Goal: Task Accomplishment & Management: Use online tool/utility

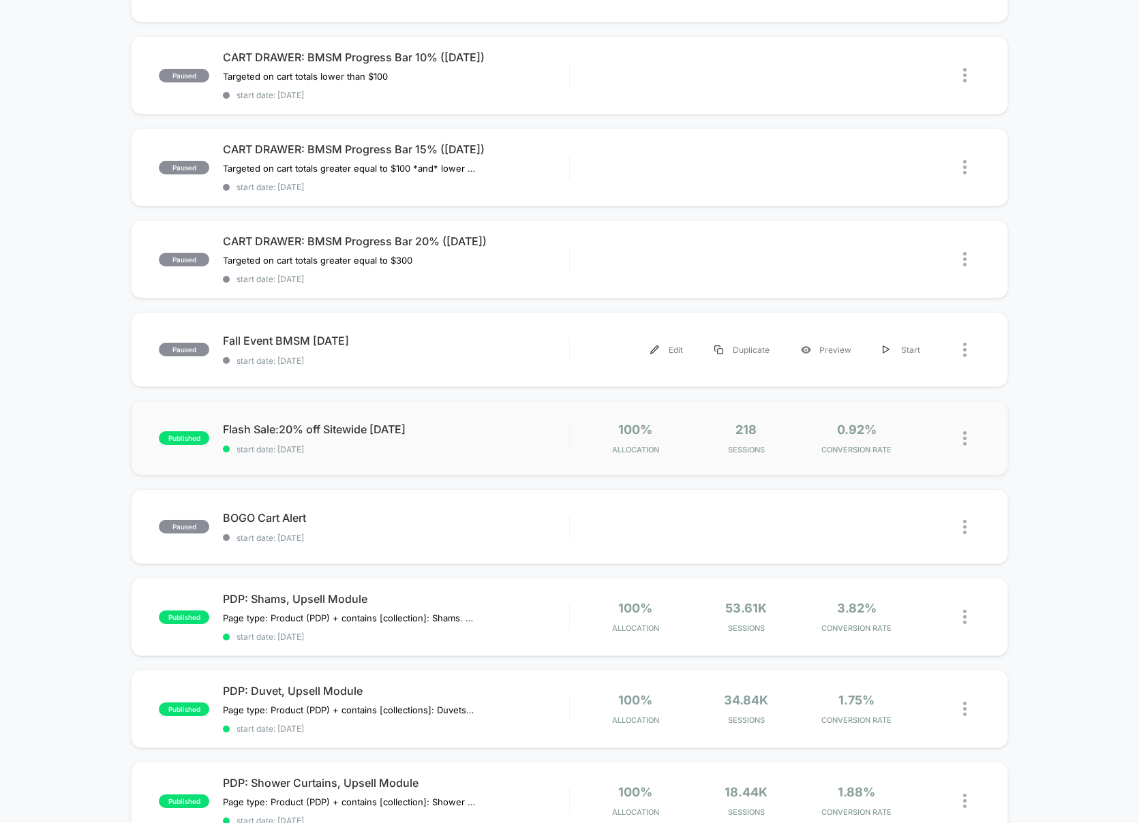
scroll to position [202, 0]
click at [669, 524] on div "Edit" at bounding box center [666, 526] width 64 height 31
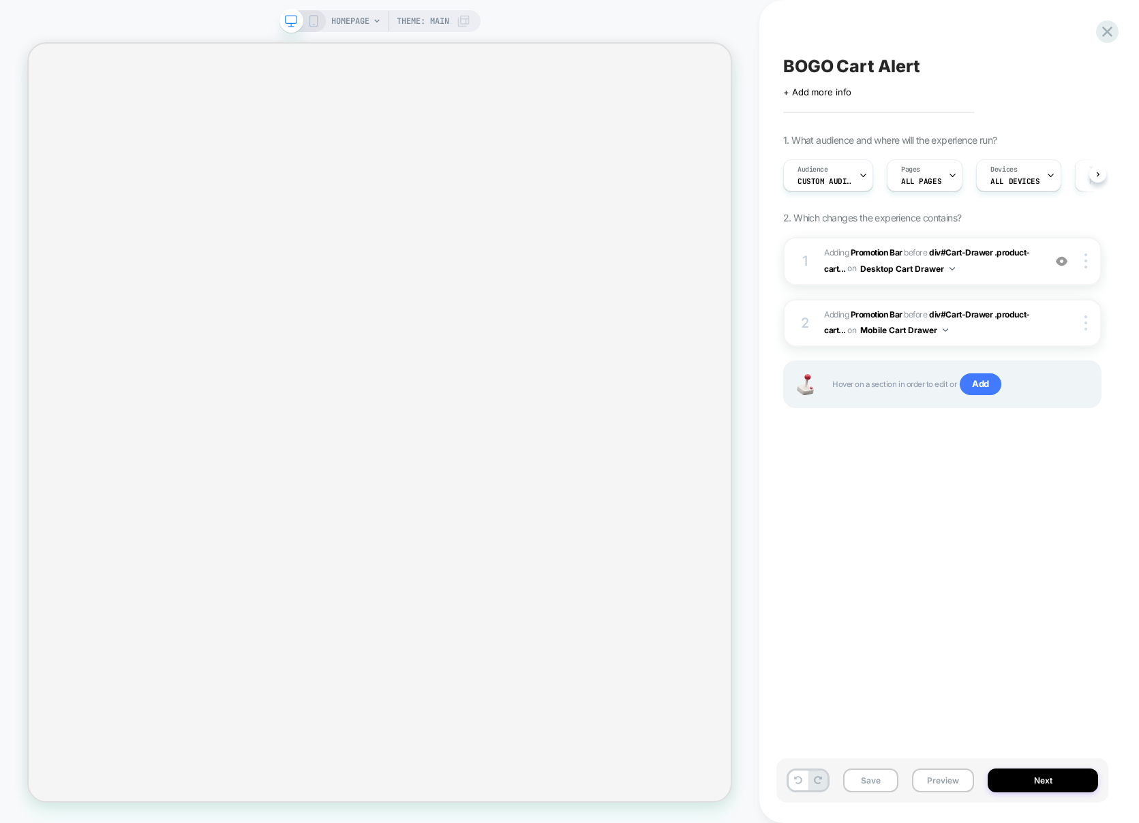
scroll to position [0, 1]
click at [786, 95] on span "+ Add more info" at bounding box center [817, 92] width 68 height 11
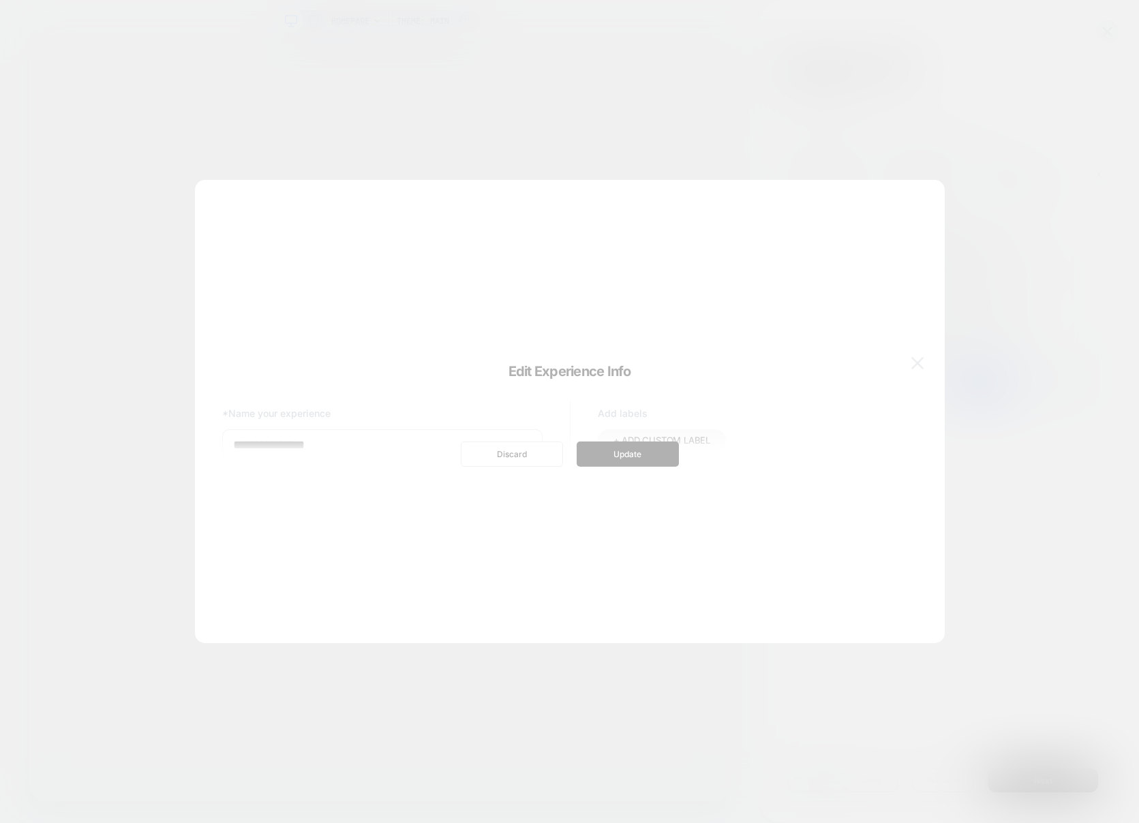
click at [741, 96] on div at bounding box center [569, 411] width 1139 height 823
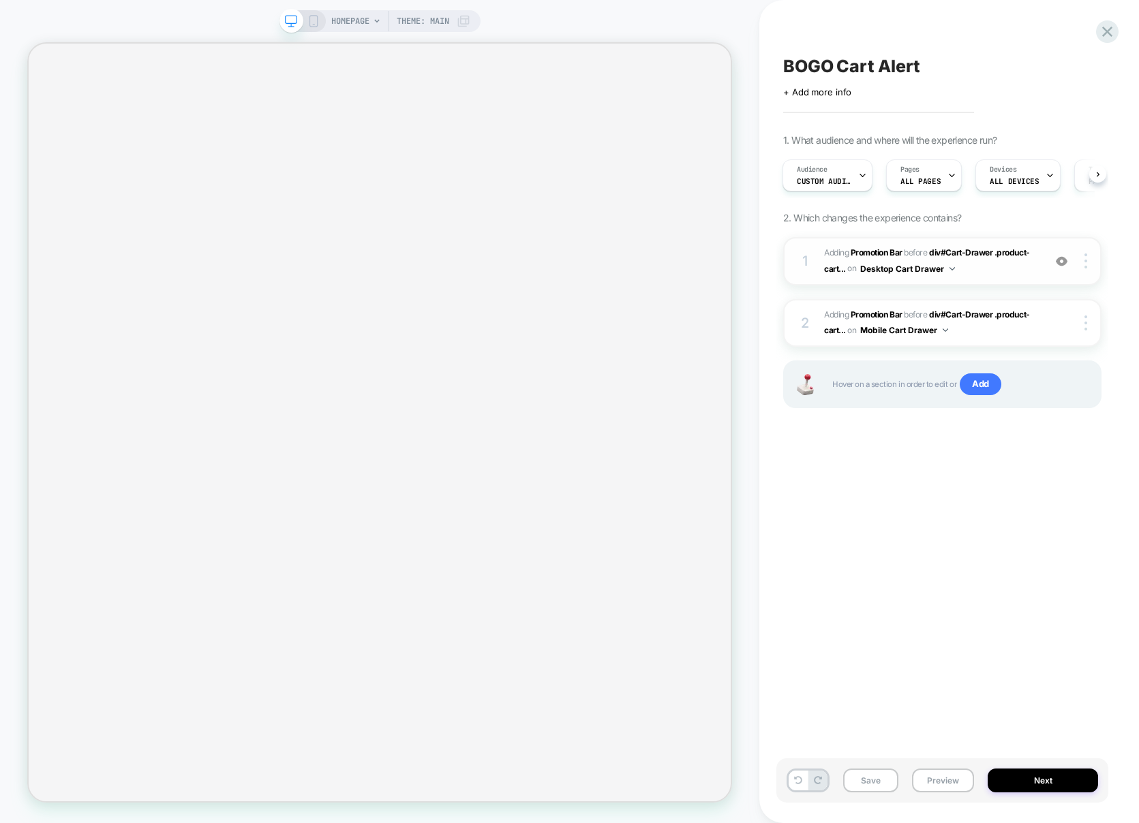
click at [1000, 275] on span "#_loomi_addon_1757078499053 Adding Promotion Bar BEFORE div#Cart-Drawer .produc…" at bounding box center [930, 261] width 213 height 32
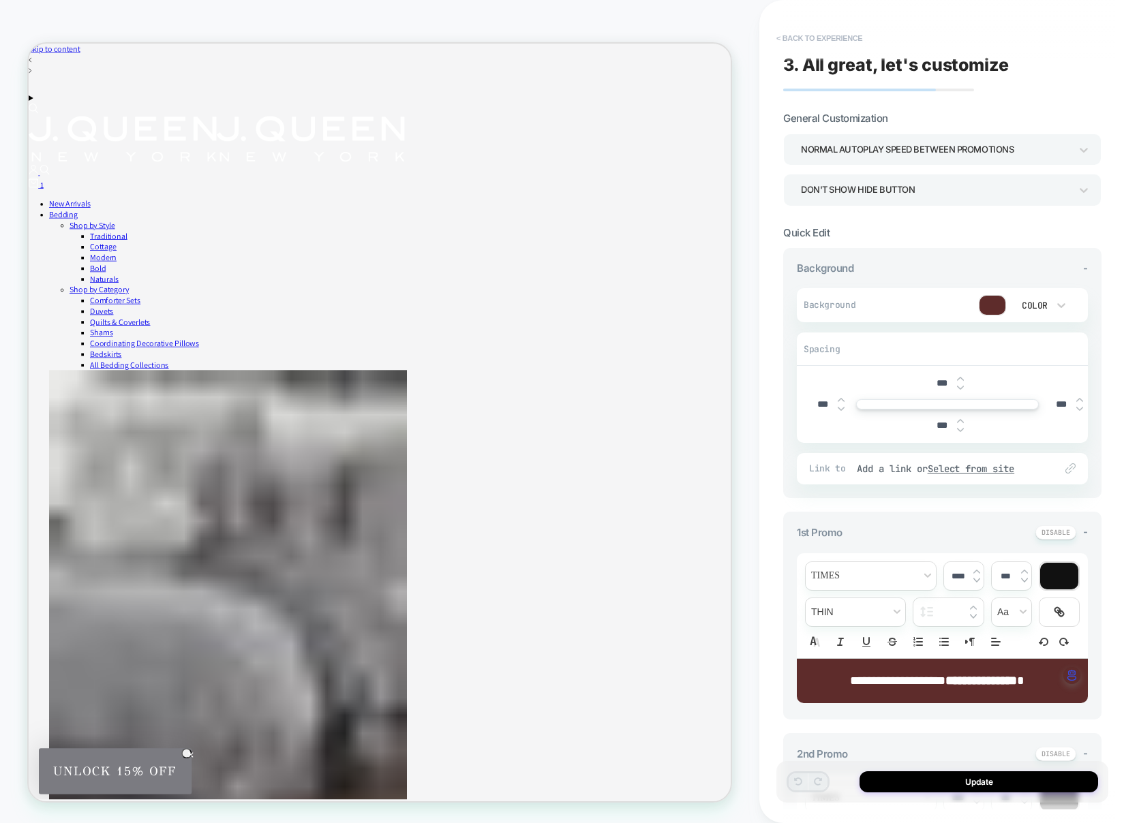
scroll to position [0, 0]
click at [778, 39] on button "< Back to experience" at bounding box center [818, 38] width 99 height 22
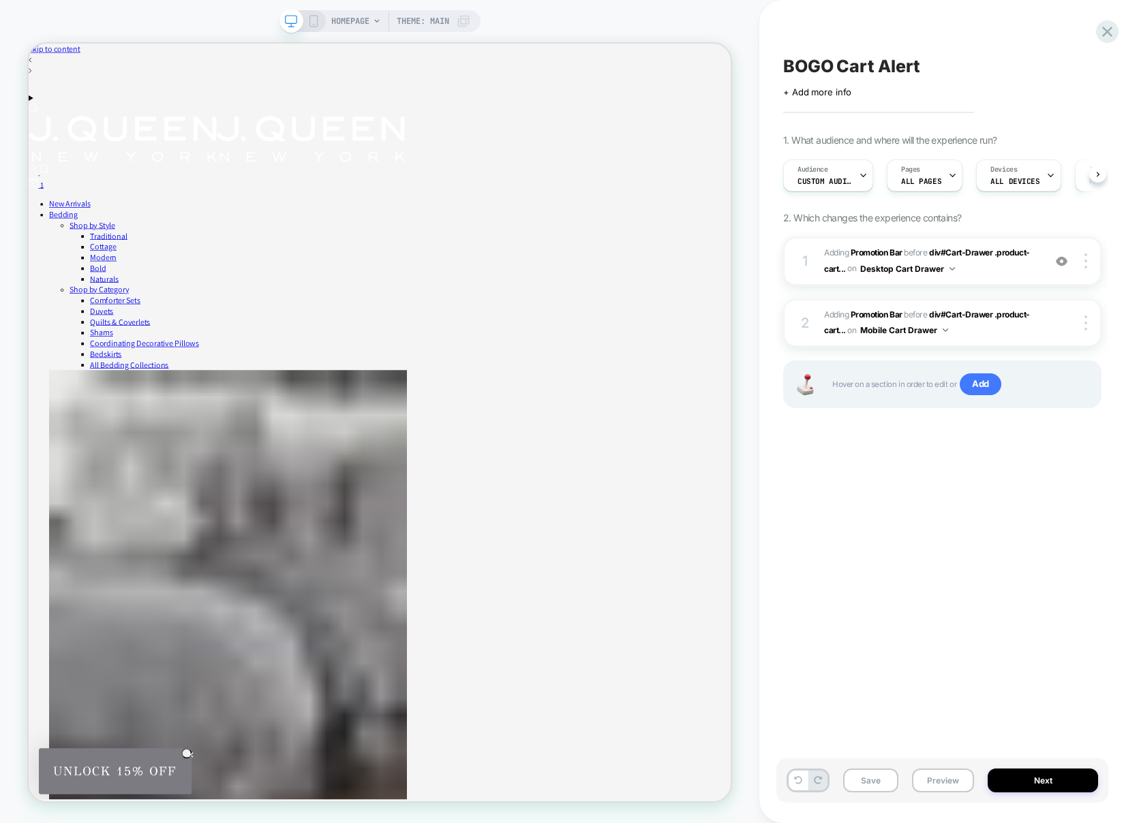
scroll to position [0, 1]
click at [930, 222] on div "1" at bounding box center [497, 230] width 936 height 17
click at [1104, 38] on icon at bounding box center [1107, 31] width 18 height 18
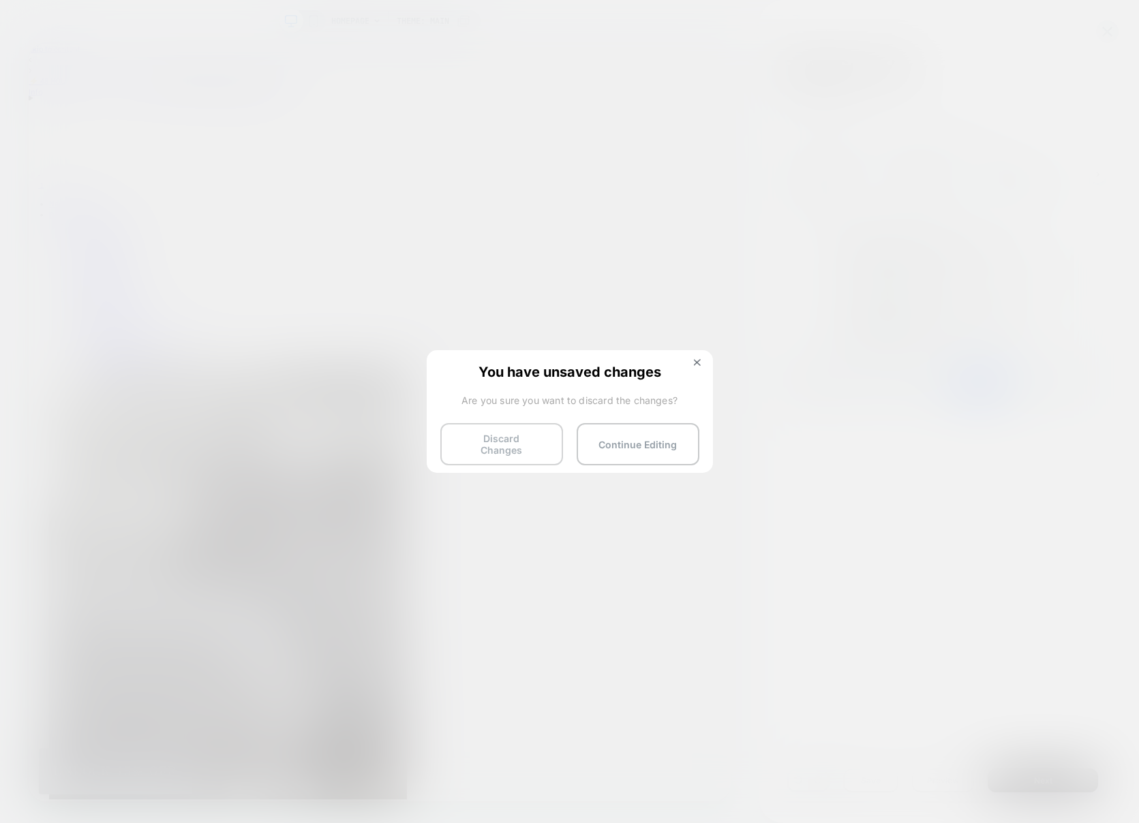
click at [536, 447] on button "Discard Changes" at bounding box center [501, 444] width 123 height 42
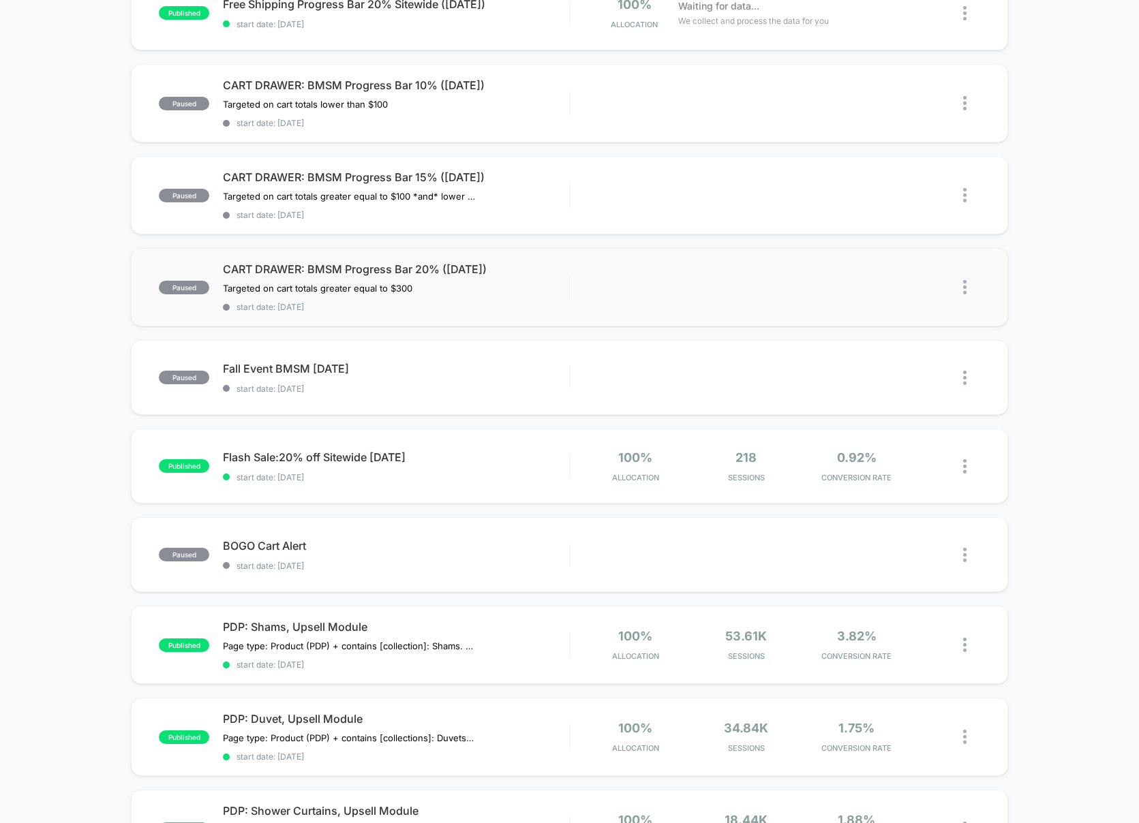
scroll to position [178, 0]
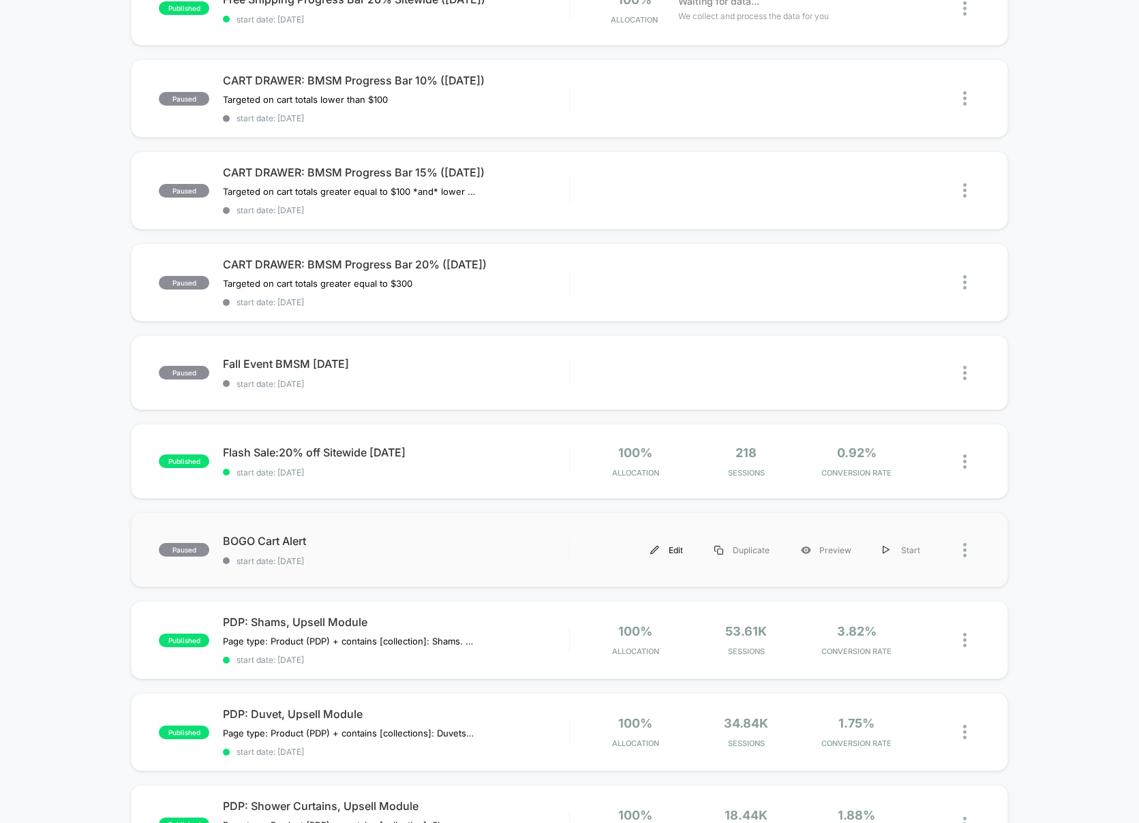
click at [658, 546] on img at bounding box center [654, 550] width 9 height 9
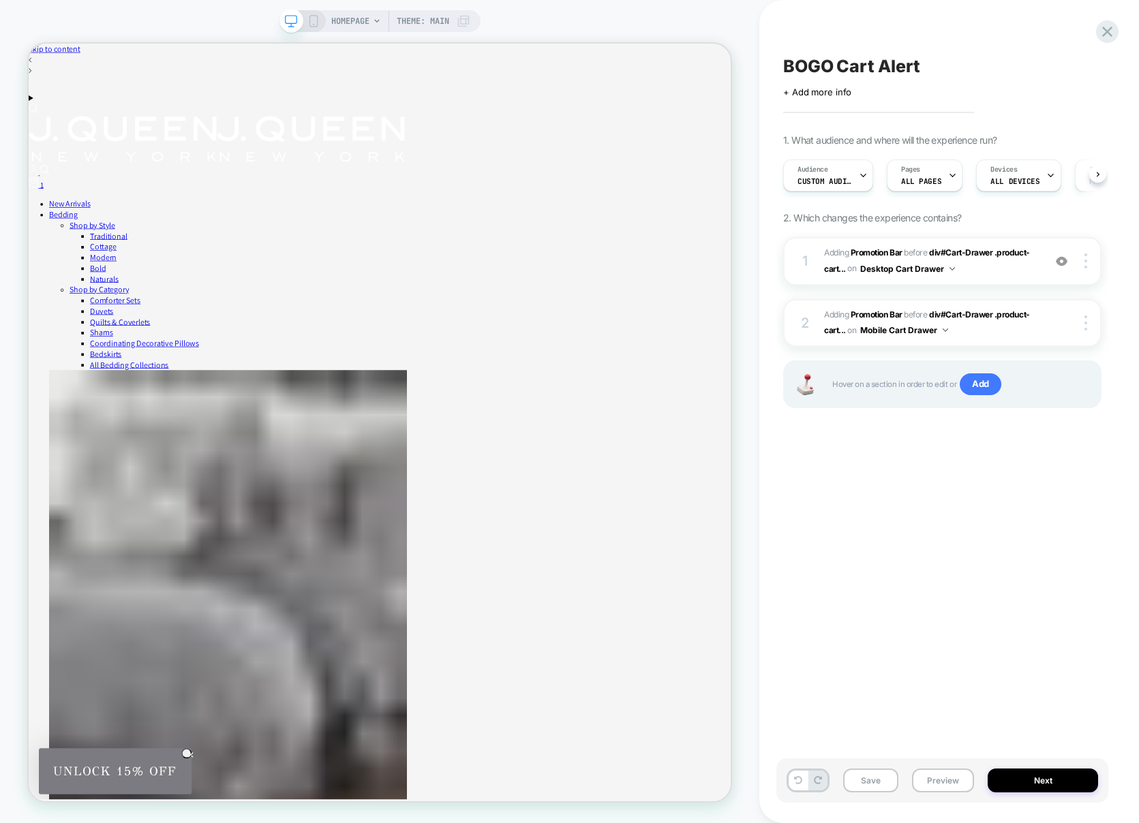
click at [426, 19] on span "Theme: MAIN" at bounding box center [423, 21] width 52 height 22
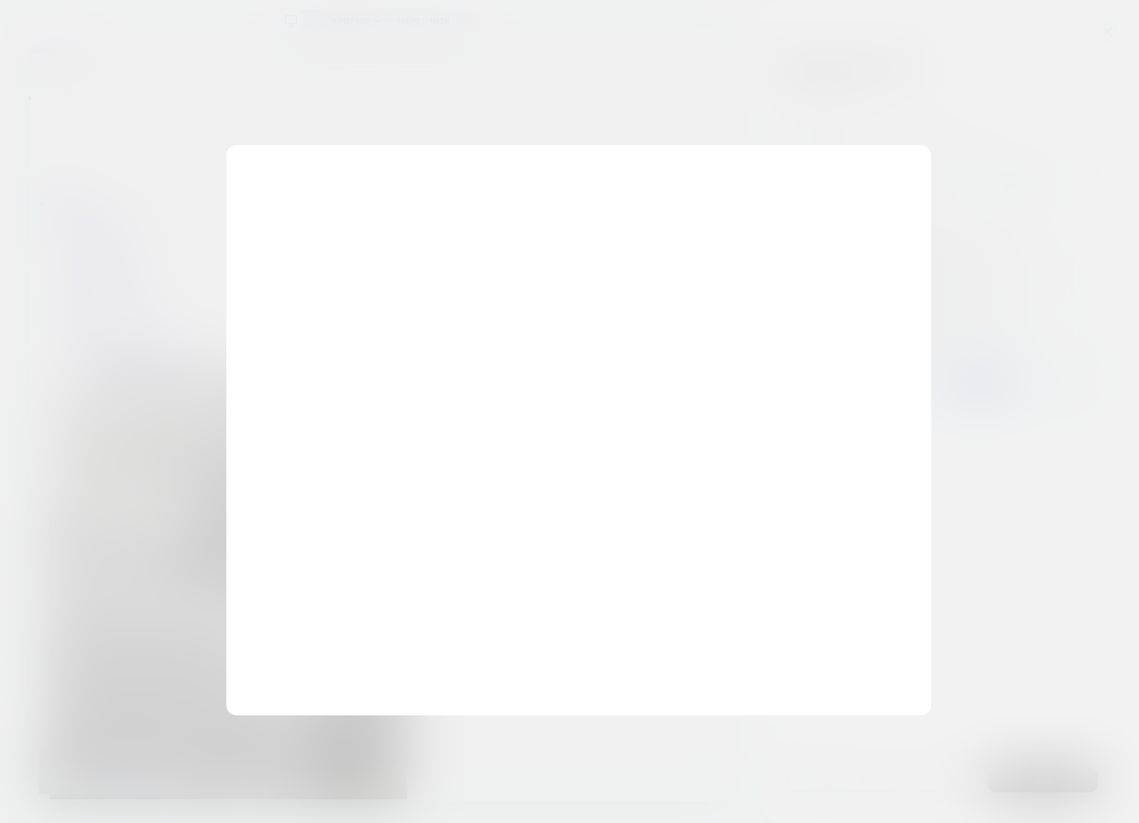
scroll to position [0, 1]
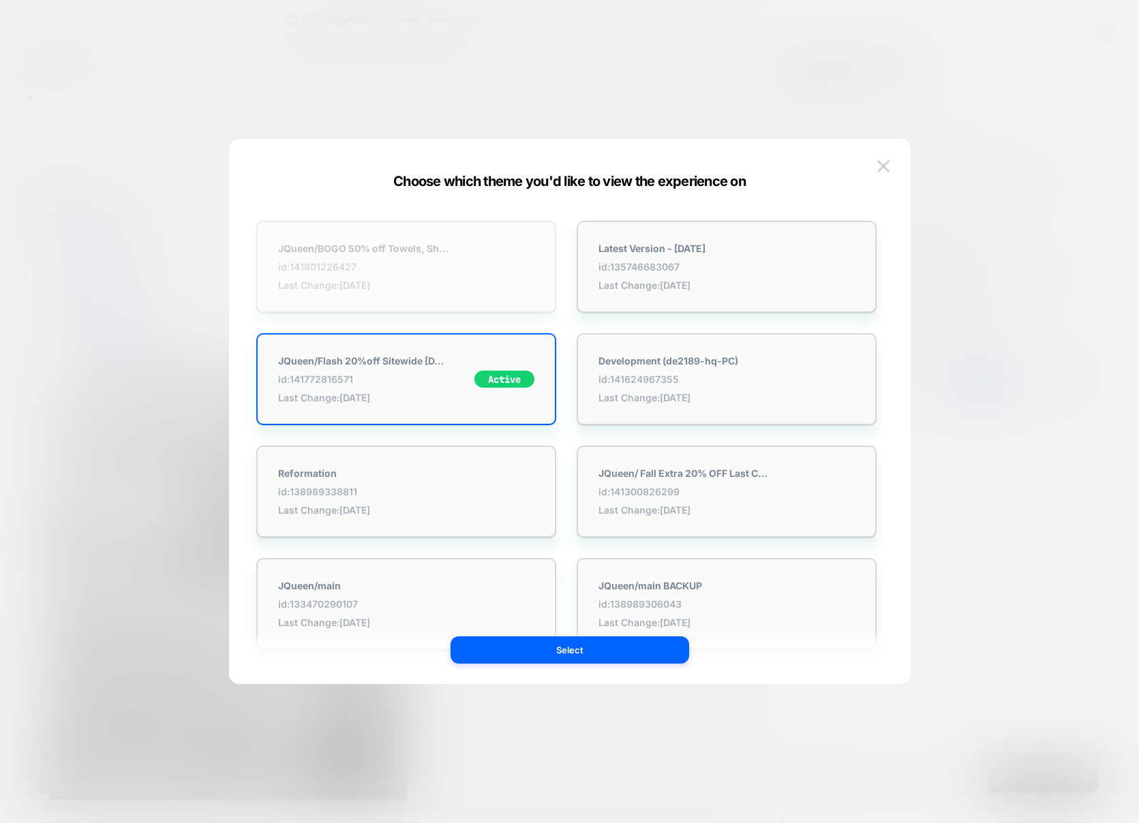
click at [450, 263] on div "JQueen/BOGO 50% off Towels, Sheets, etc. Oct. '25 id: 141801226427 Last Change:…" at bounding box center [406, 267] width 300 height 92
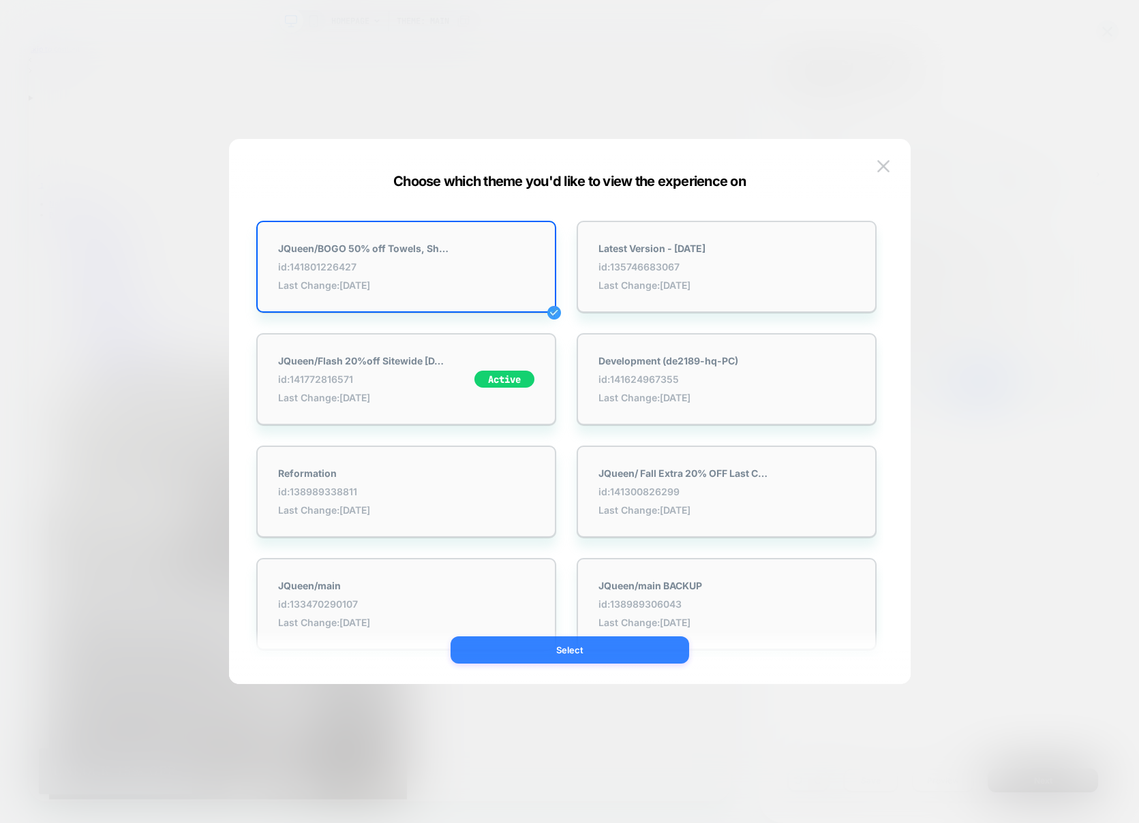
click at [642, 651] on button "Select" at bounding box center [569, 649] width 239 height 27
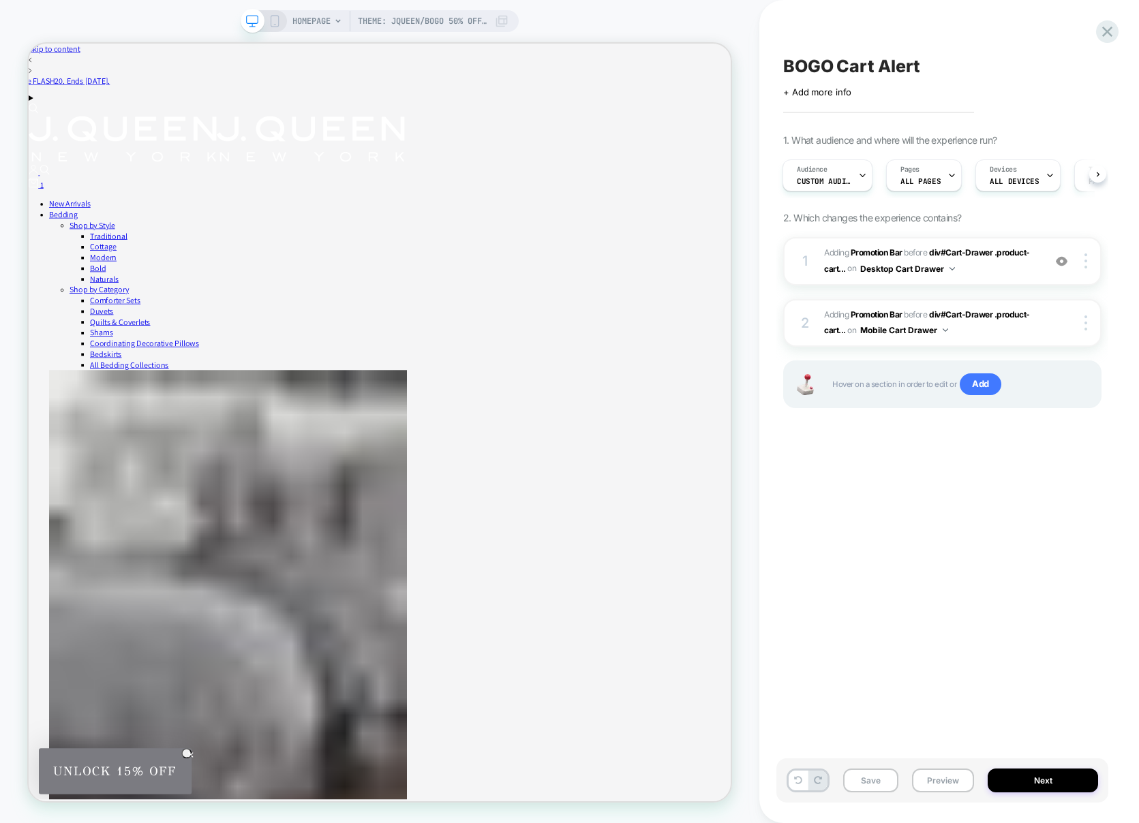
scroll to position [0, 1]
click at [1028, 780] on button "Next" at bounding box center [1042, 781] width 110 height 24
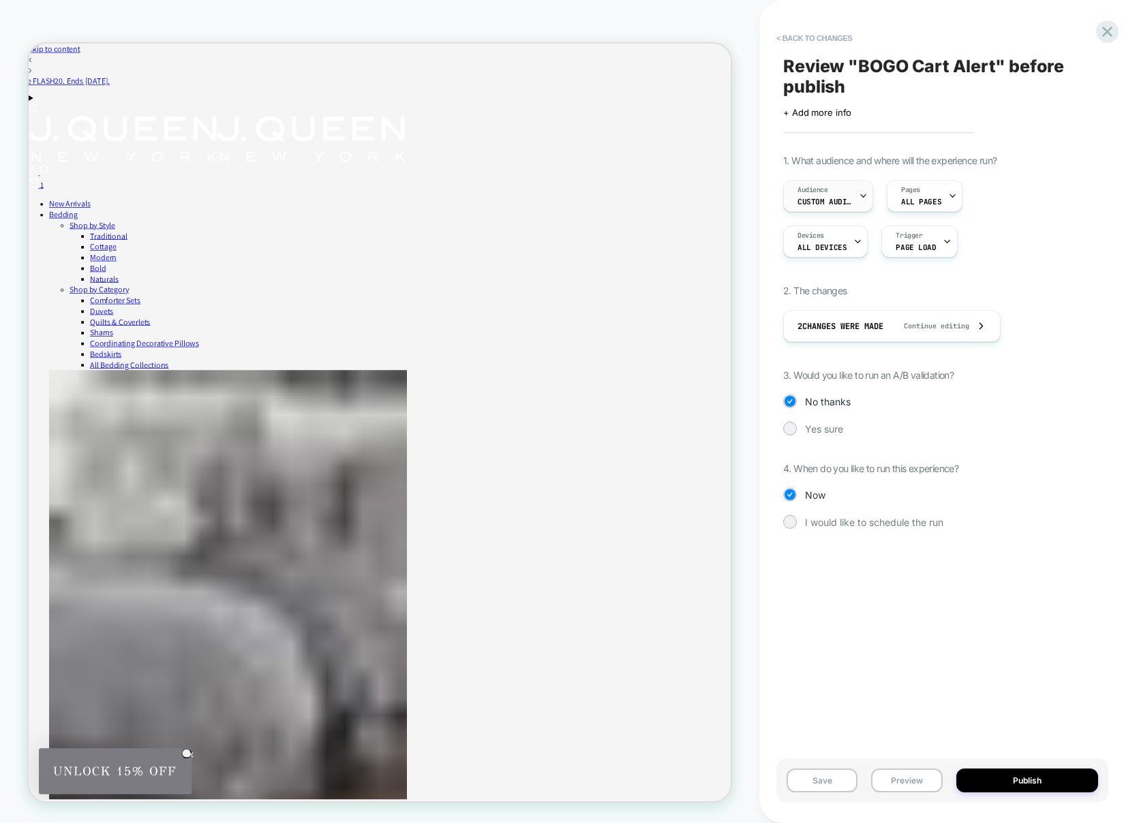
click at [864, 192] on icon at bounding box center [863, 195] width 9 height 9
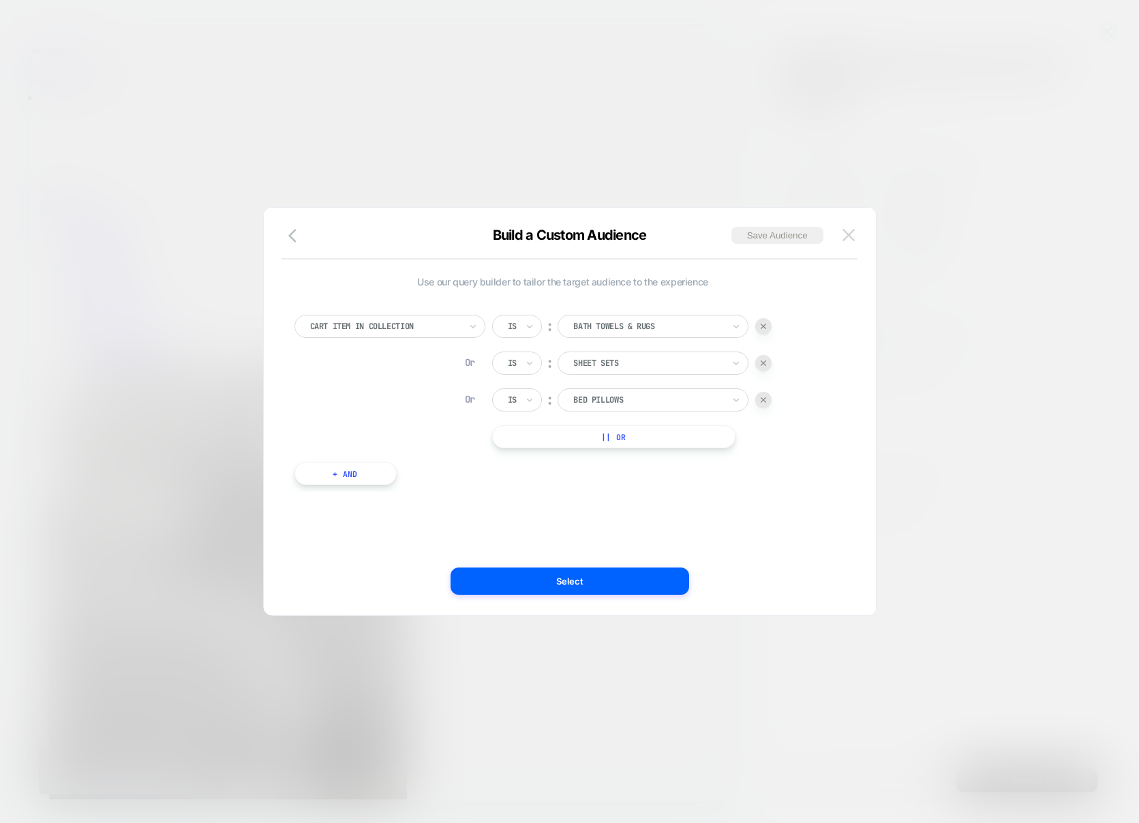
click at [846, 238] on img at bounding box center [848, 235] width 12 height 12
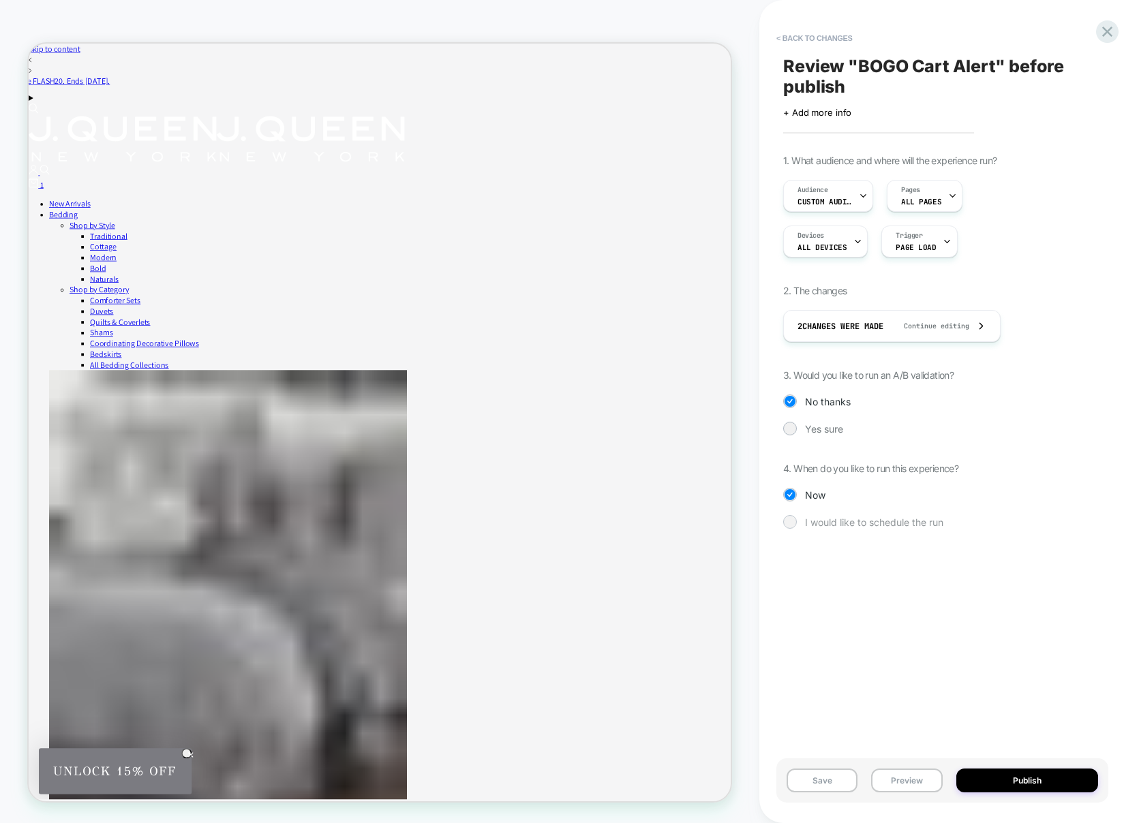
click at [859, 524] on span "I would like to schedule the run" at bounding box center [874, 523] width 138 height 12
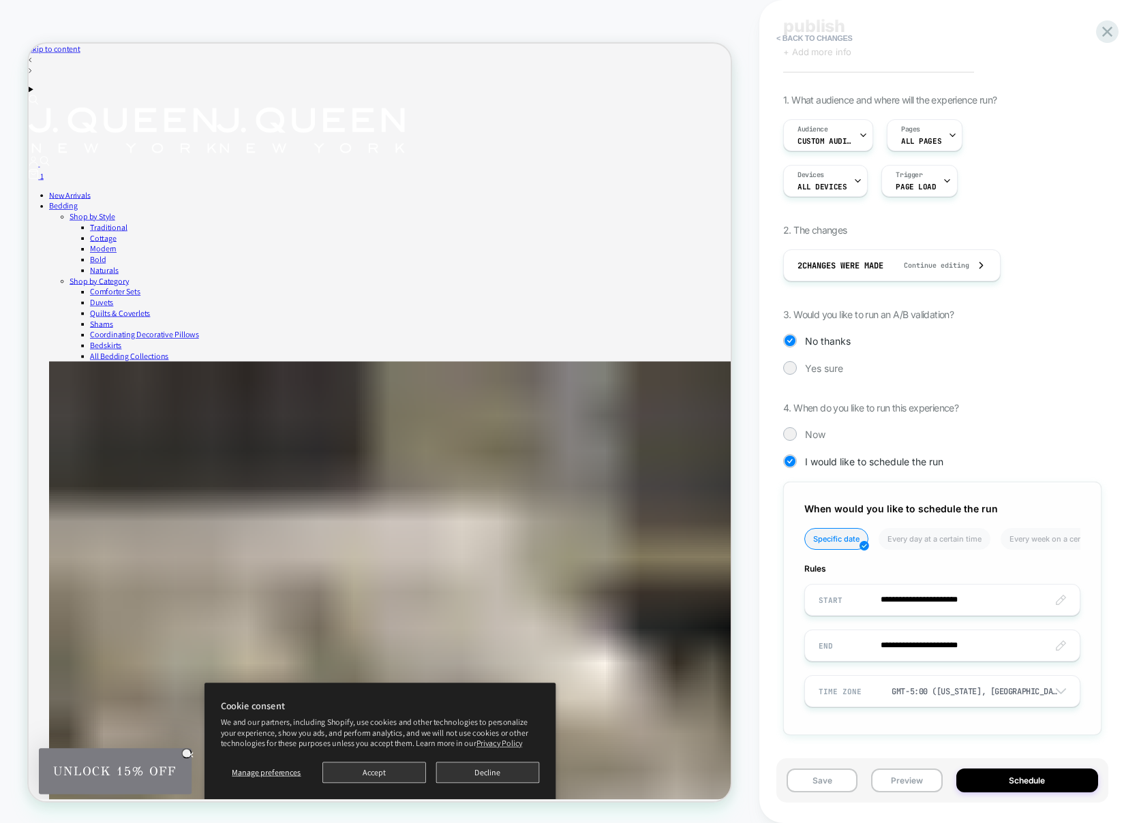
scroll to position [2286, 0]
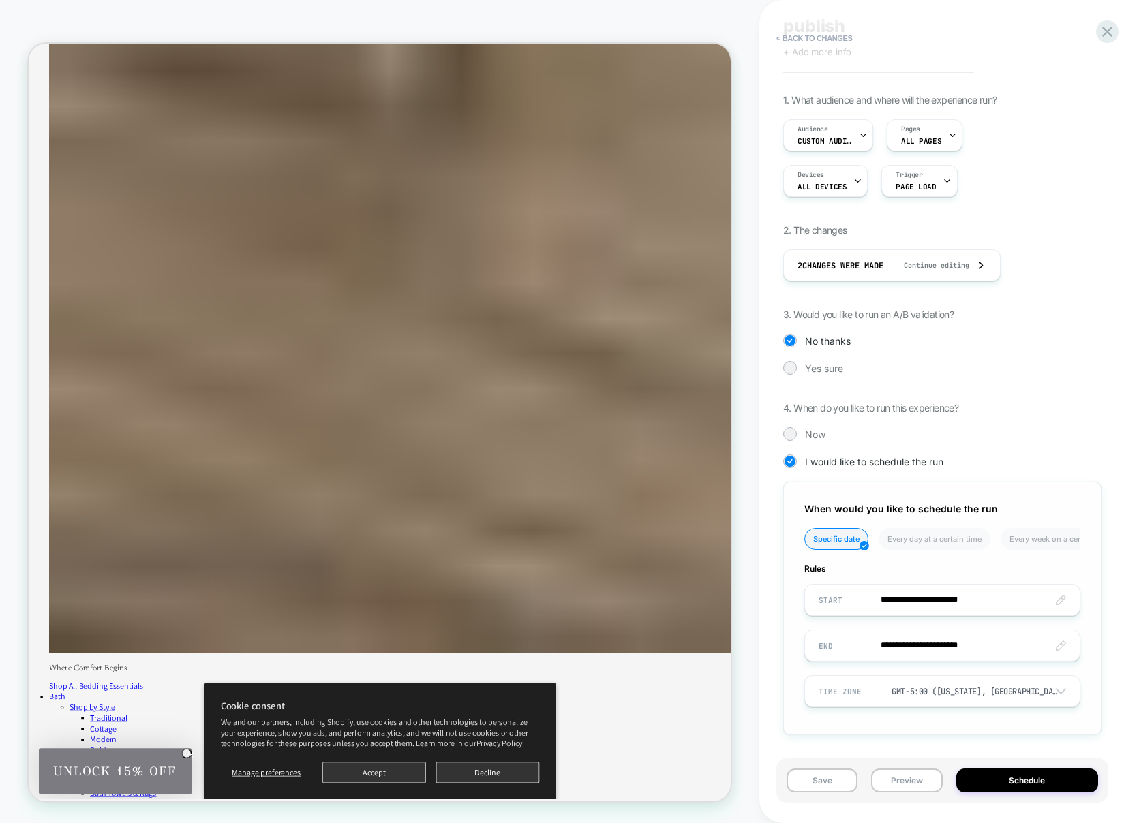
click at [914, 600] on input "**********" at bounding box center [942, 600] width 275 height 32
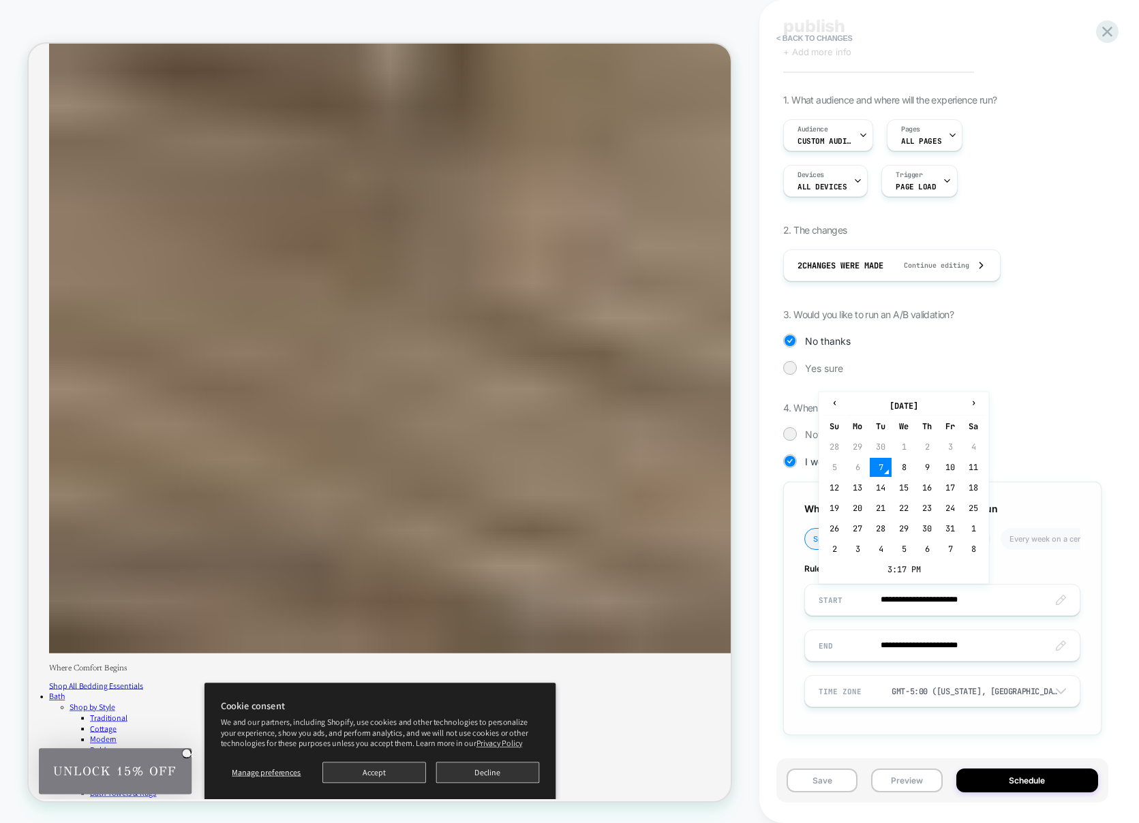
scroll to position [59, 0]
click at [968, 471] on td "11" at bounding box center [973, 469] width 22 height 19
type input "**********"
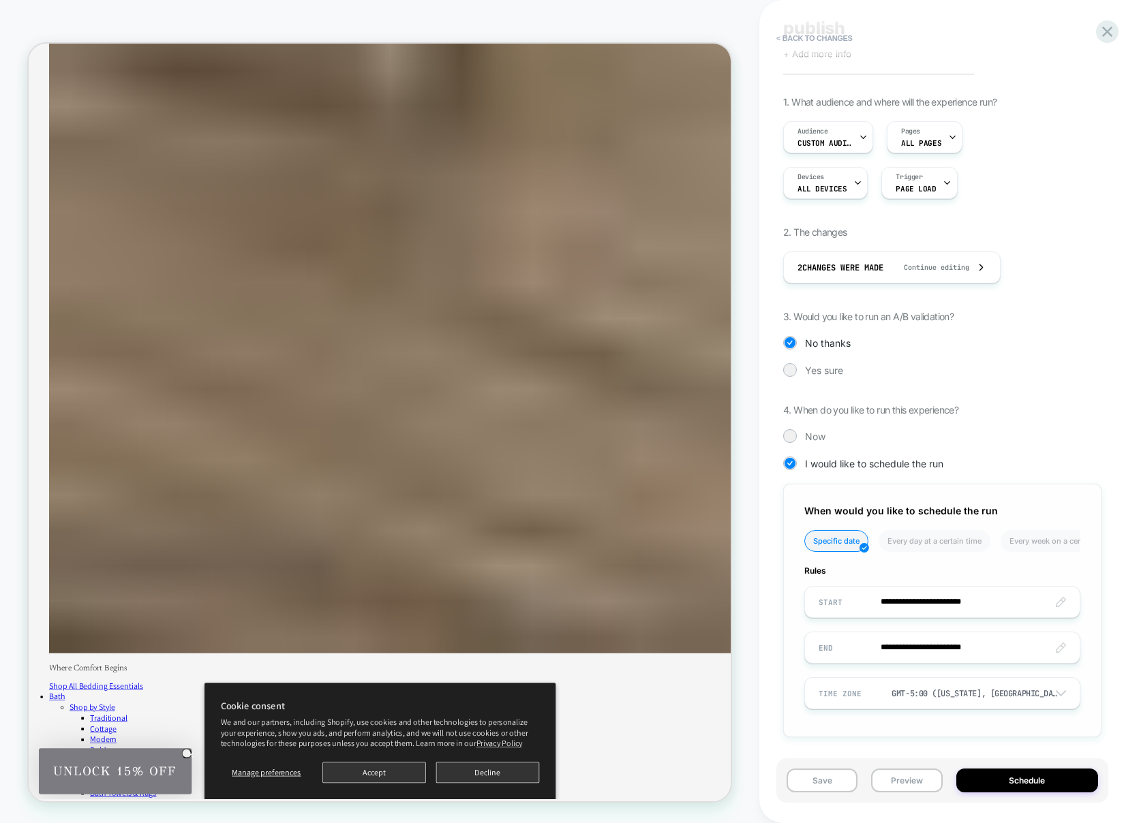
click at [968, 600] on input "**********" at bounding box center [942, 602] width 275 height 32
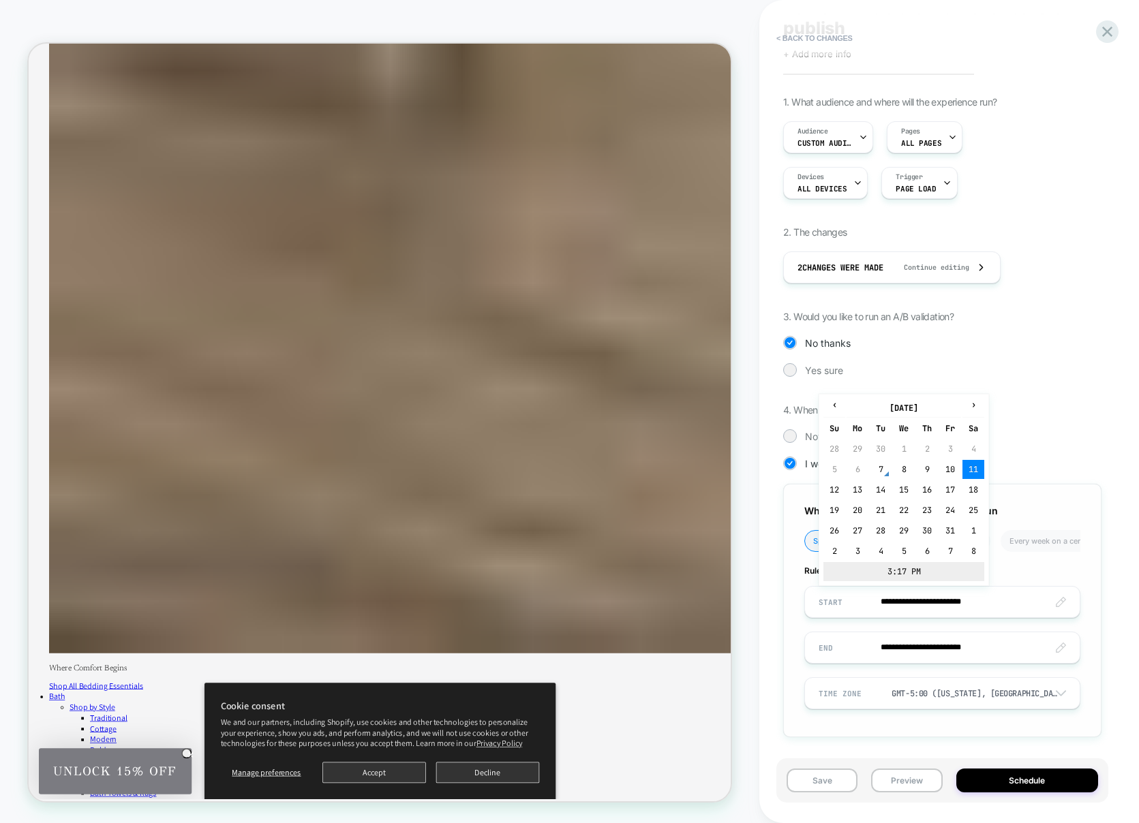
click at [888, 570] on td "3:17 PM" at bounding box center [903, 571] width 161 height 19
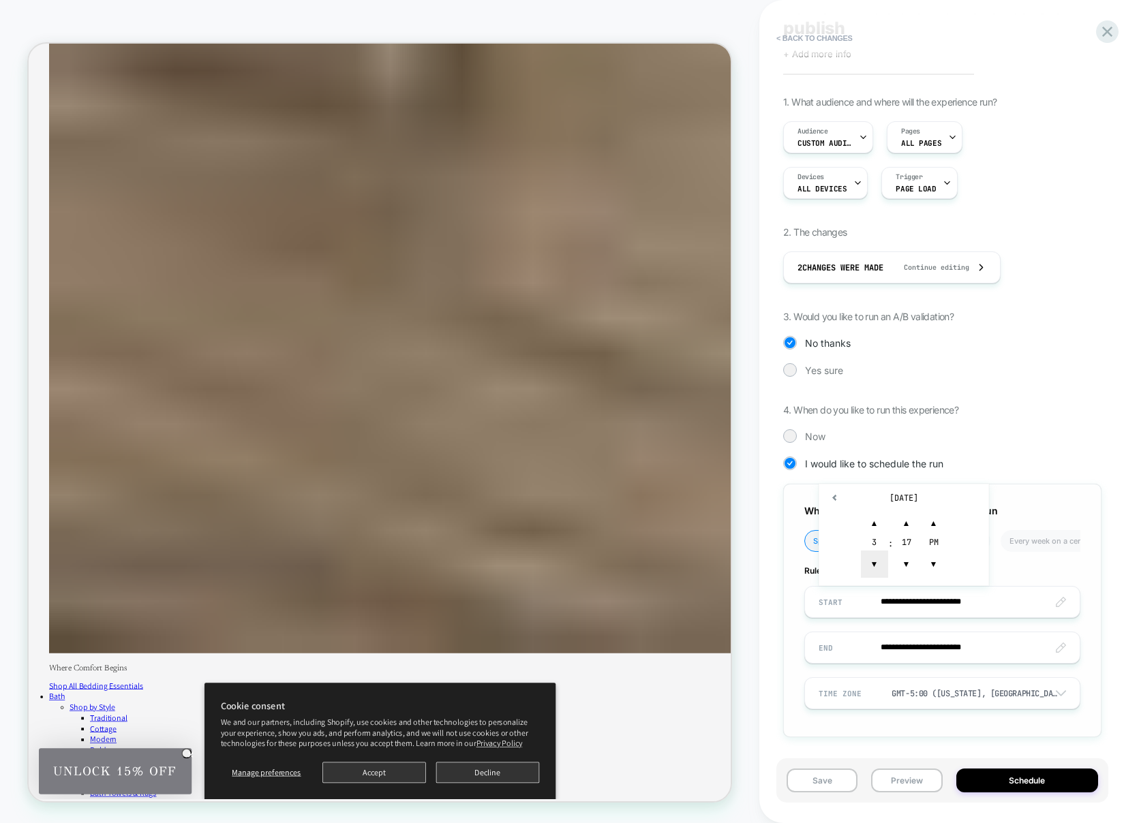
click at [870, 559] on span "▼" at bounding box center [874, 564] width 27 height 27
click at [908, 561] on span "▼" at bounding box center [906, 564] width 27 height 27
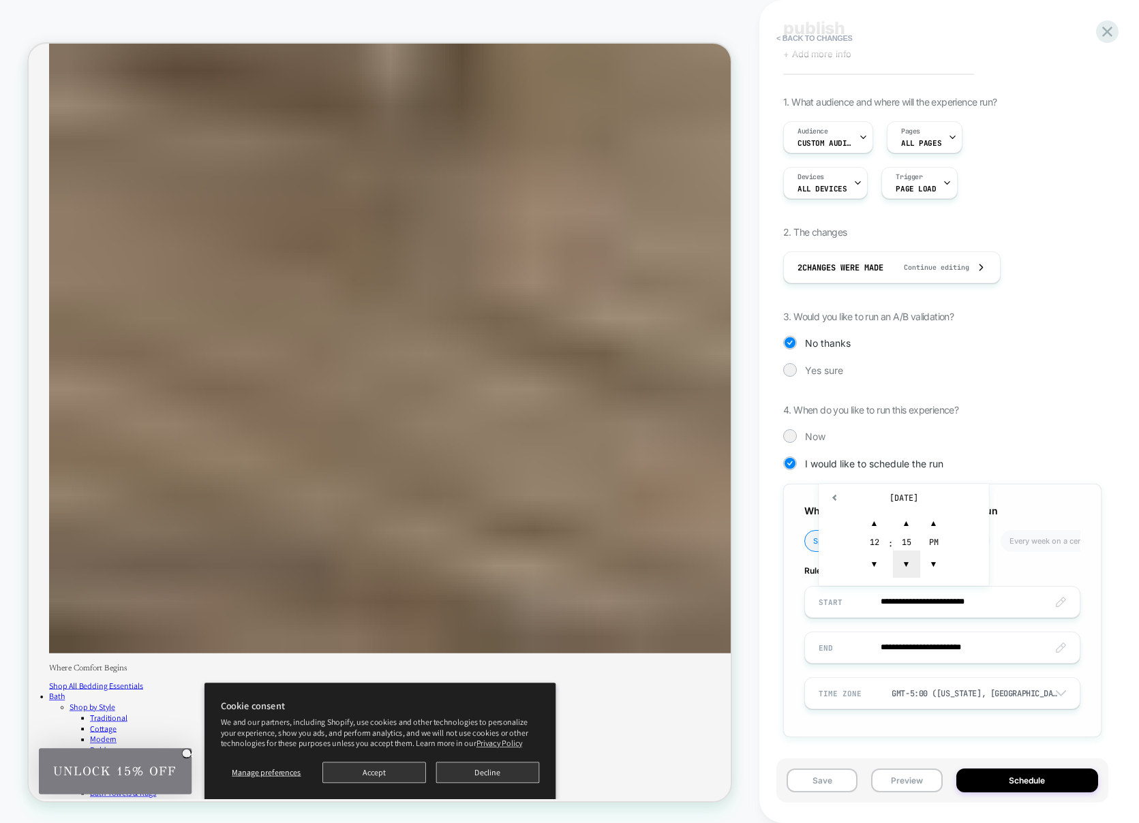
click at [908, 561] on span "▼" at bounding box center [906, 564] width 27 height 27
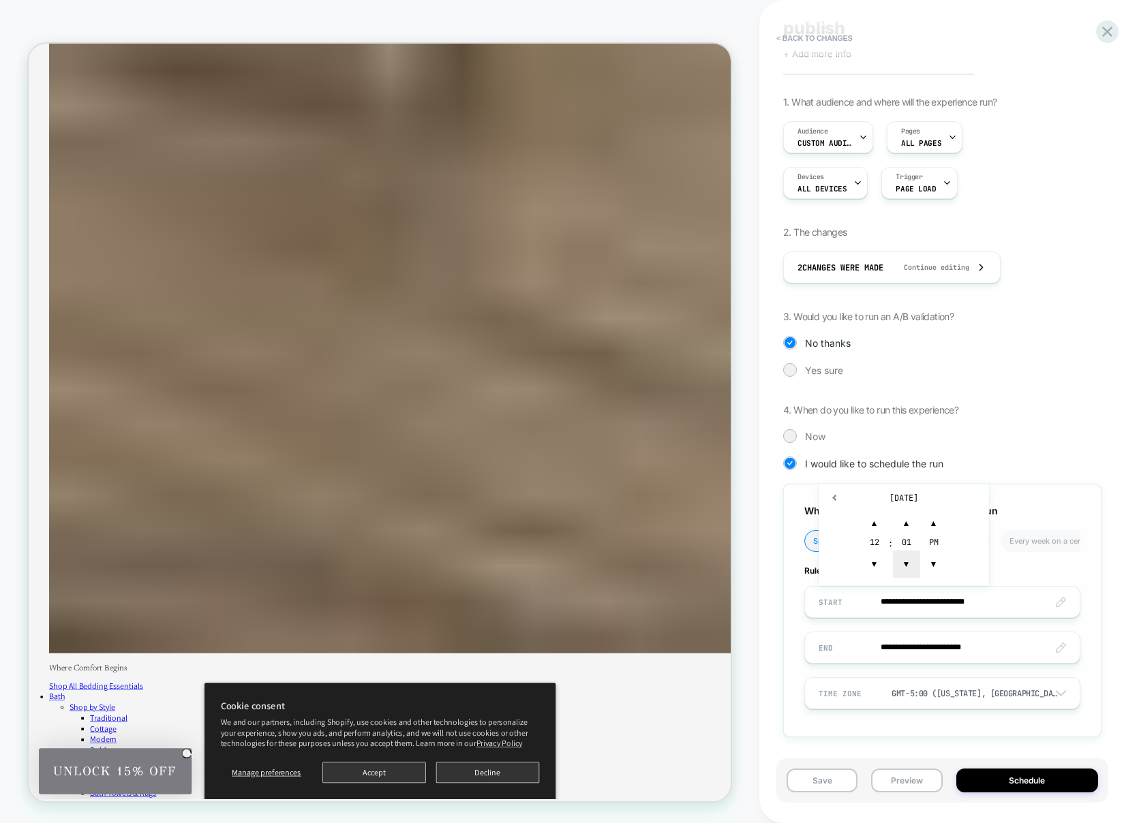
click at [908, 561] on span "▼" at bounding box center [906, 564] width 27 height 27
type input "**********"
click at [927, 560] on span "▼" at bounding box center [933, 564] width 27 height 27
click at [920, 652] on input "**********" at bounding box center [942, 648] width 275 height 32
click at [878, 536] on td "14" at bounding box center [881, 535] width 22 height 19
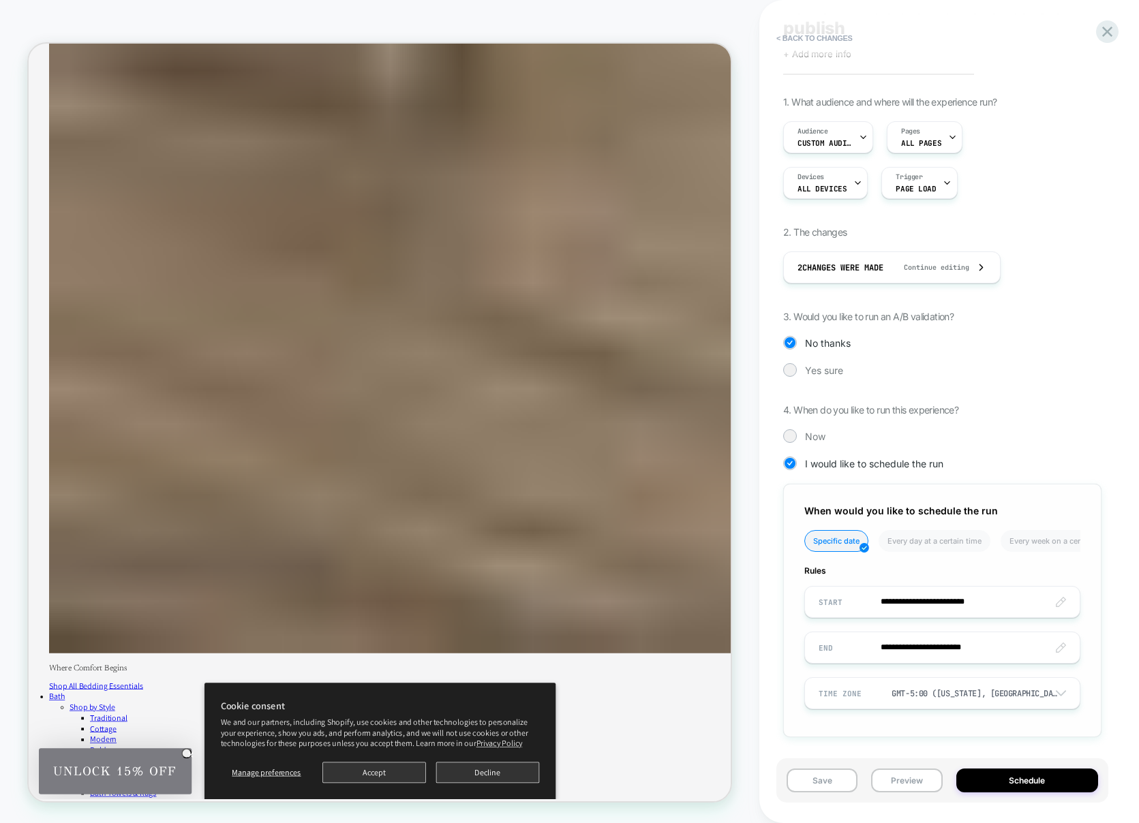
click at [972, 651] on input "**********" at bounding box center [942, 648] width 275 height 32
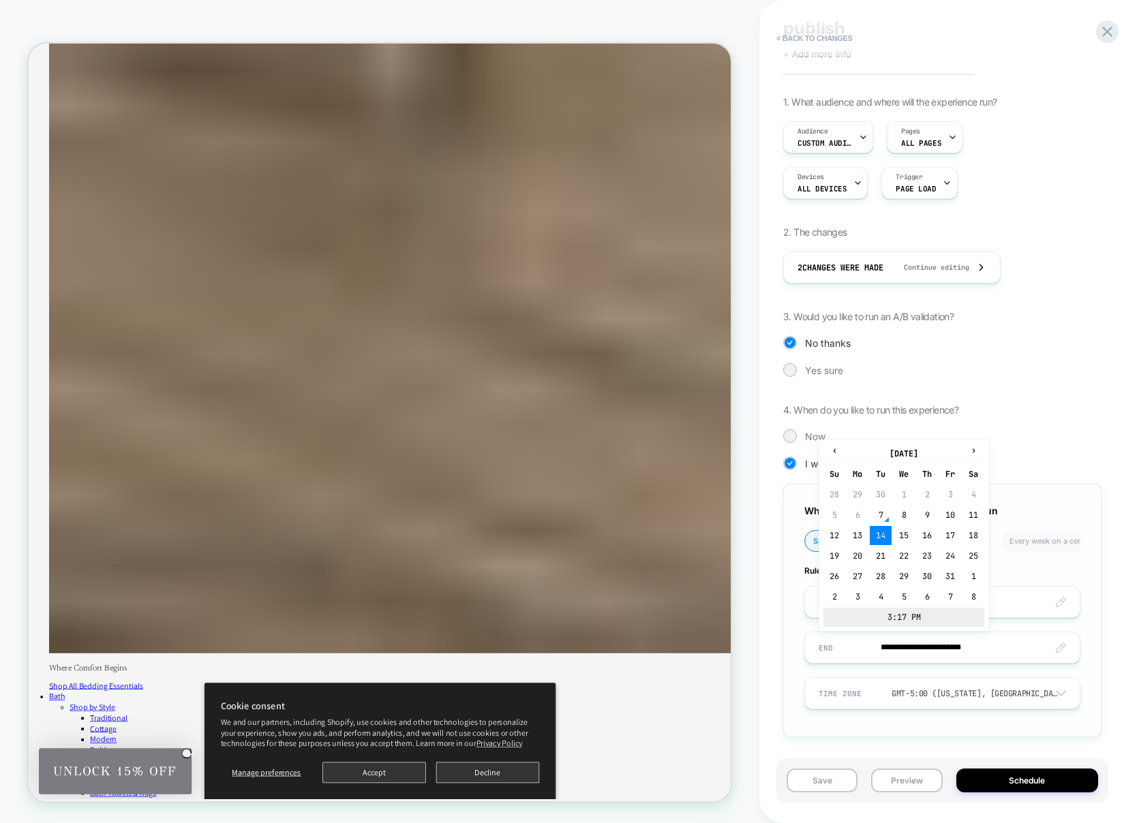
click at [895, 619] on td "3:17 PM" at bounding box center [903, 617] width 161 height 19
click at [908, 606] on span "▼" at bounding box center [906, 609] width 27 height 27
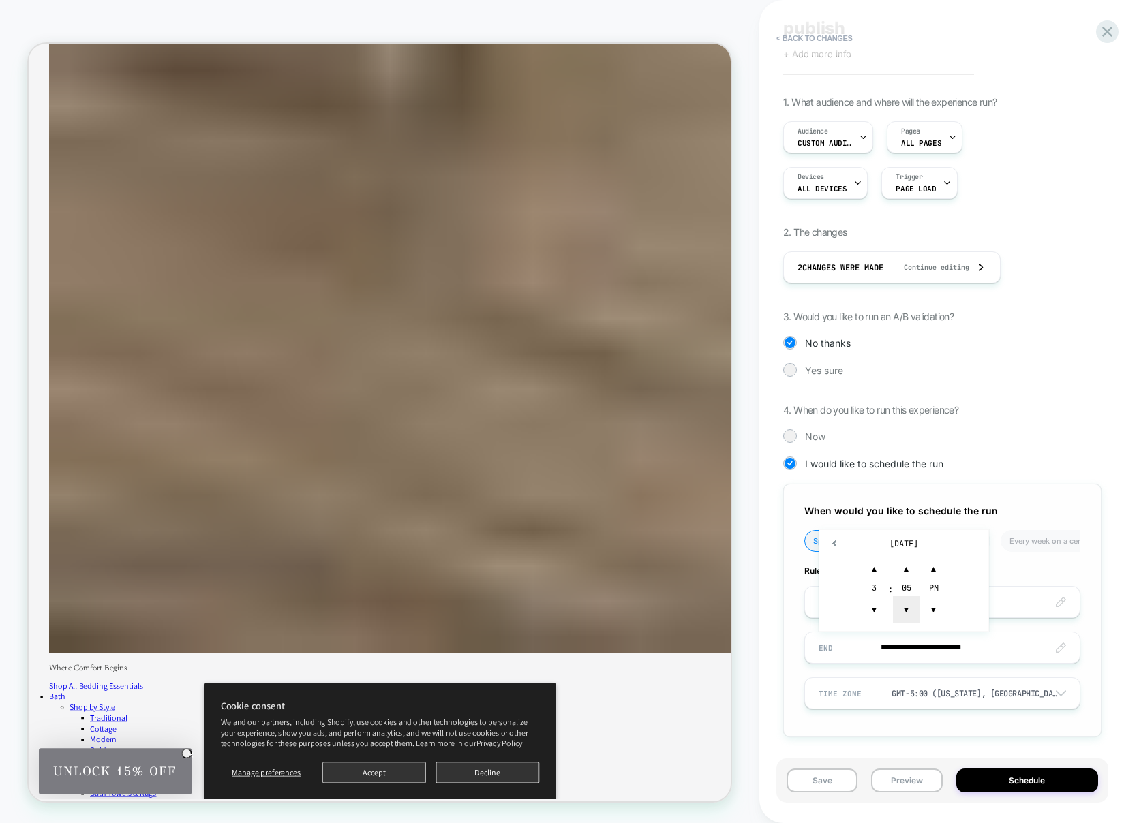
click at [908, 606] on span "▼" at bounding box center [906, 609] width 27 height 27
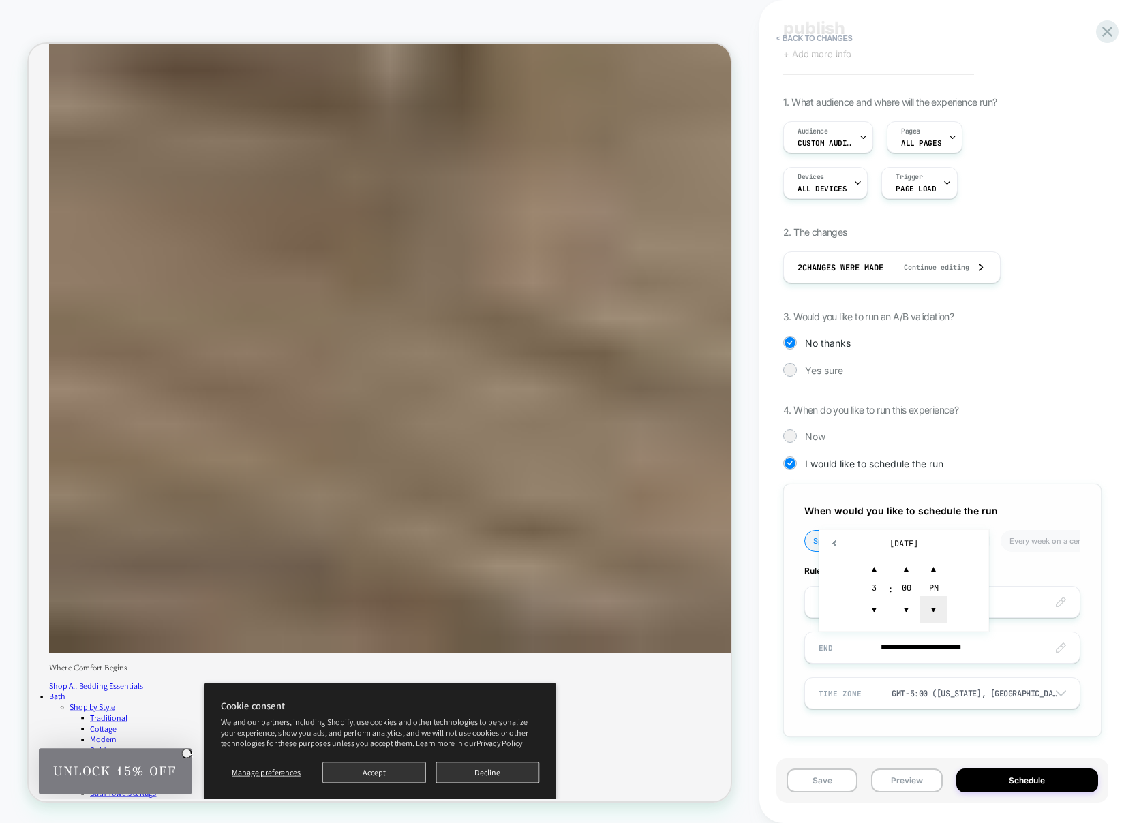
type input "**********"
click at [930, 609] on span "▼" at bounding box center [933, 609] width 27 height 27
click at [788, 640] on div "**********" at bounding box center [942, 610] width 318 height 253
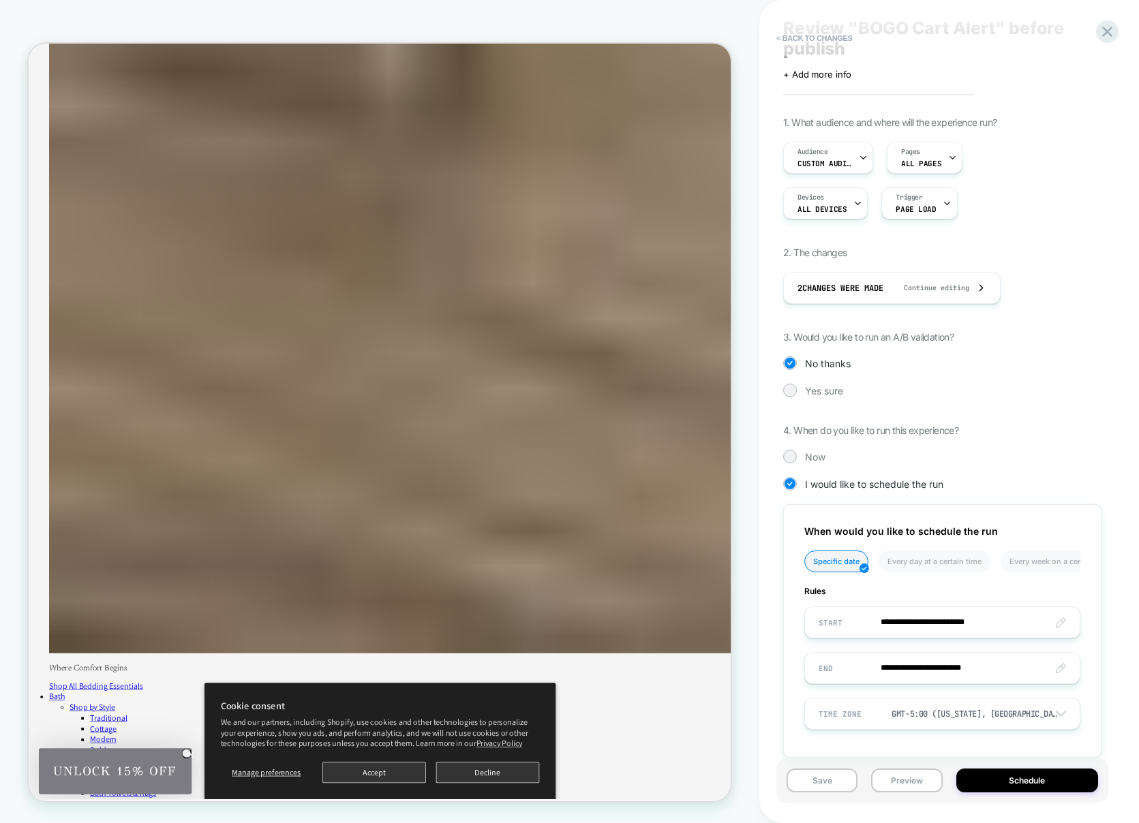
scroll to position [37, 0]
click at [1041, 784] on button "Schedule" at bounding box center [1027, 781] width 142 height 24
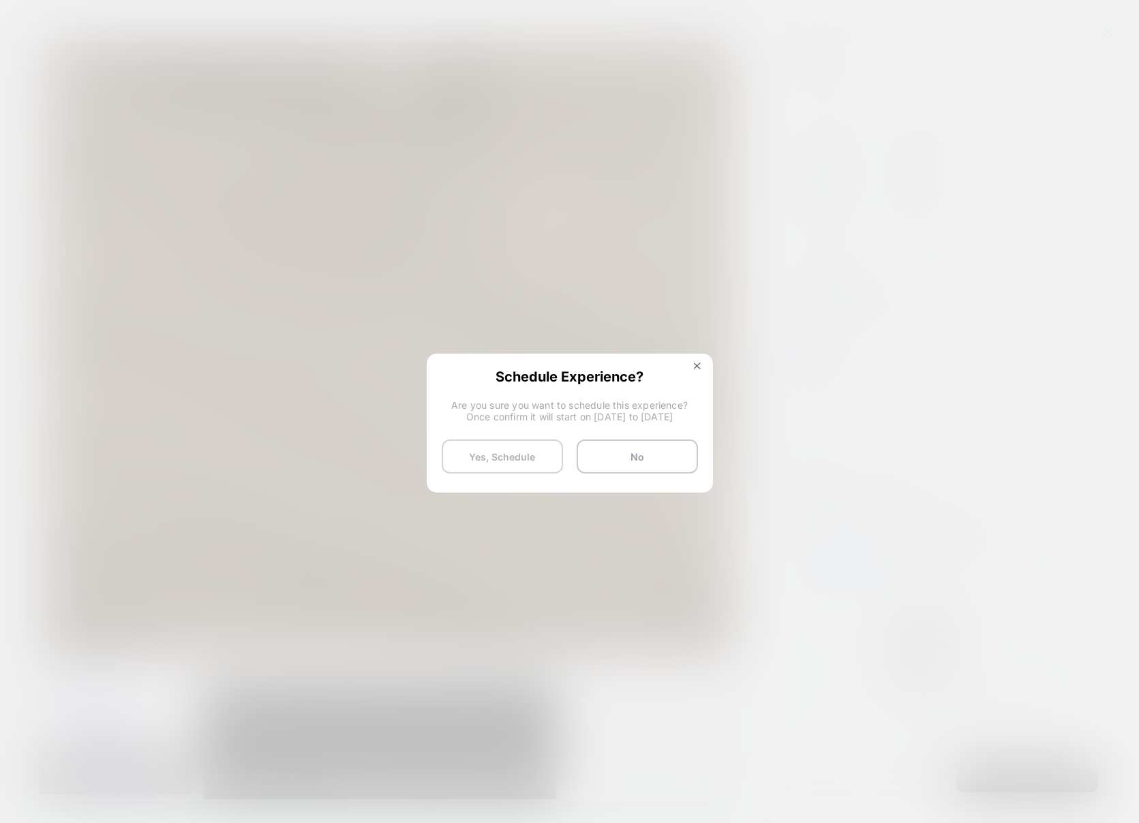
click at [531, 456] on button "Yes, Schedule" at bounding box center [502, 457] width 121 height 34
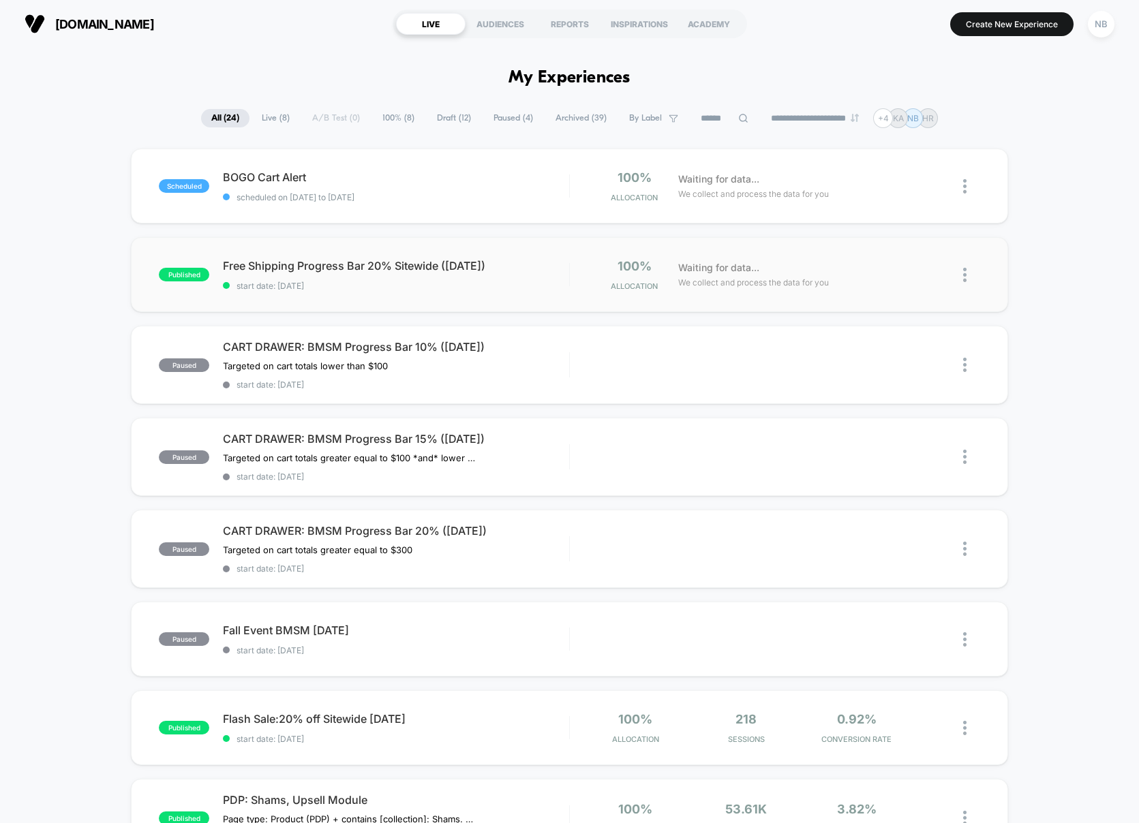
click at [470, 290] on div "published Free Shipping Progress Bar 20% Sitewide (OCT 2025) start date: 10/7/2…" at bounding box center [569, 274] width 877 height 75
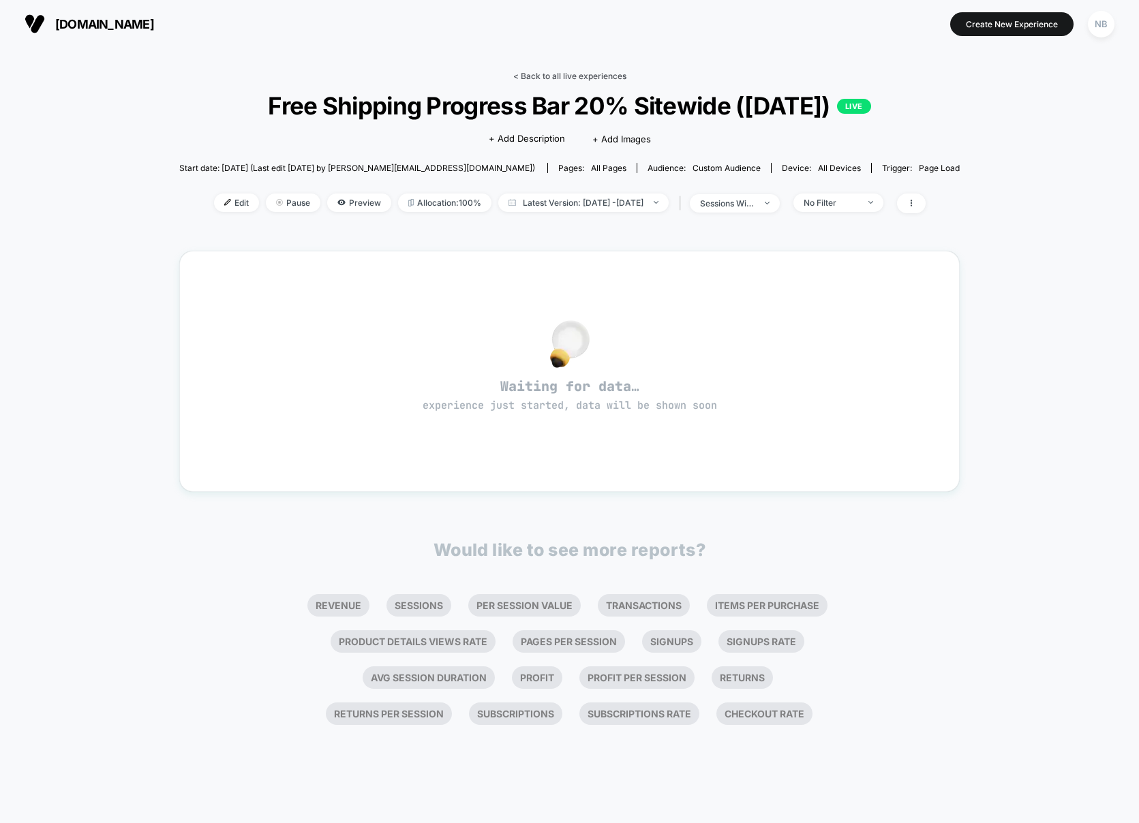
click at [519, 80] on link "< Back to all live experiences" at bounding box center [569, 76] width 113 height 10
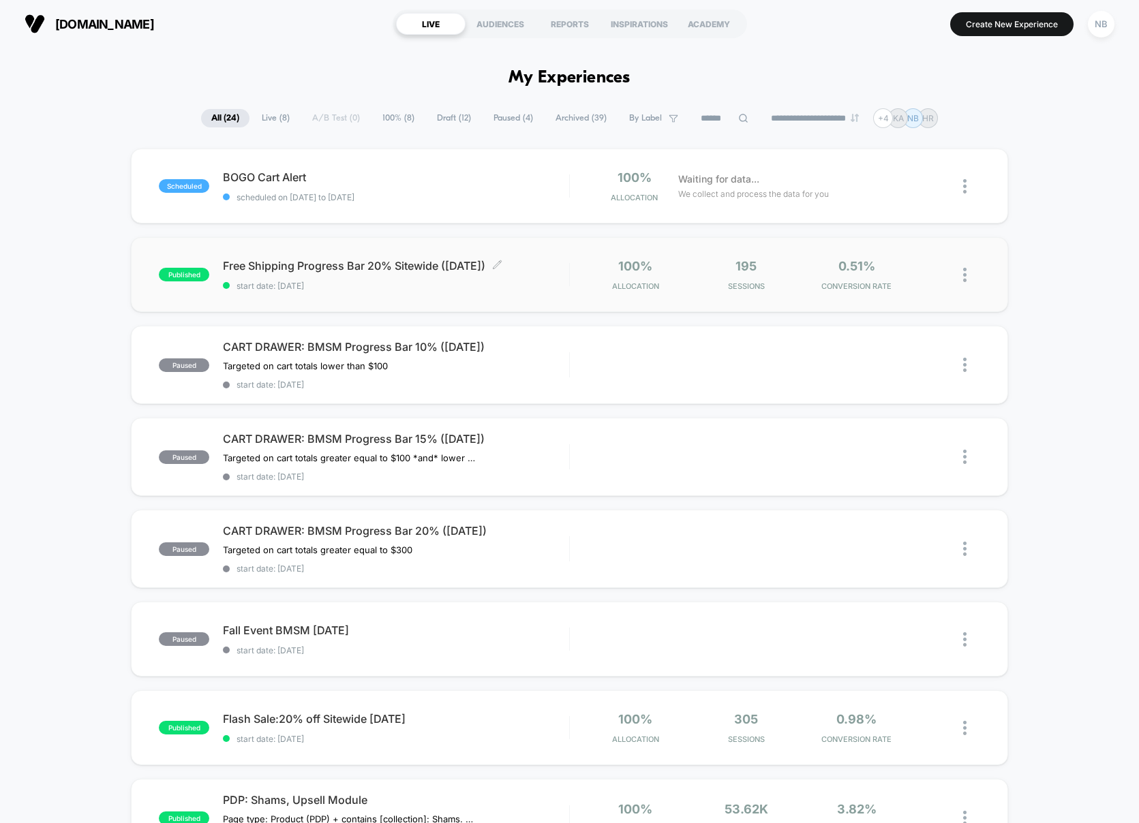
click at [297, 266] on span "Free Shipping Progress Bar 20% Sitewide ([DATE]) Click to edit experience detai…" at bounding box center [396, 266] width 346 height 14
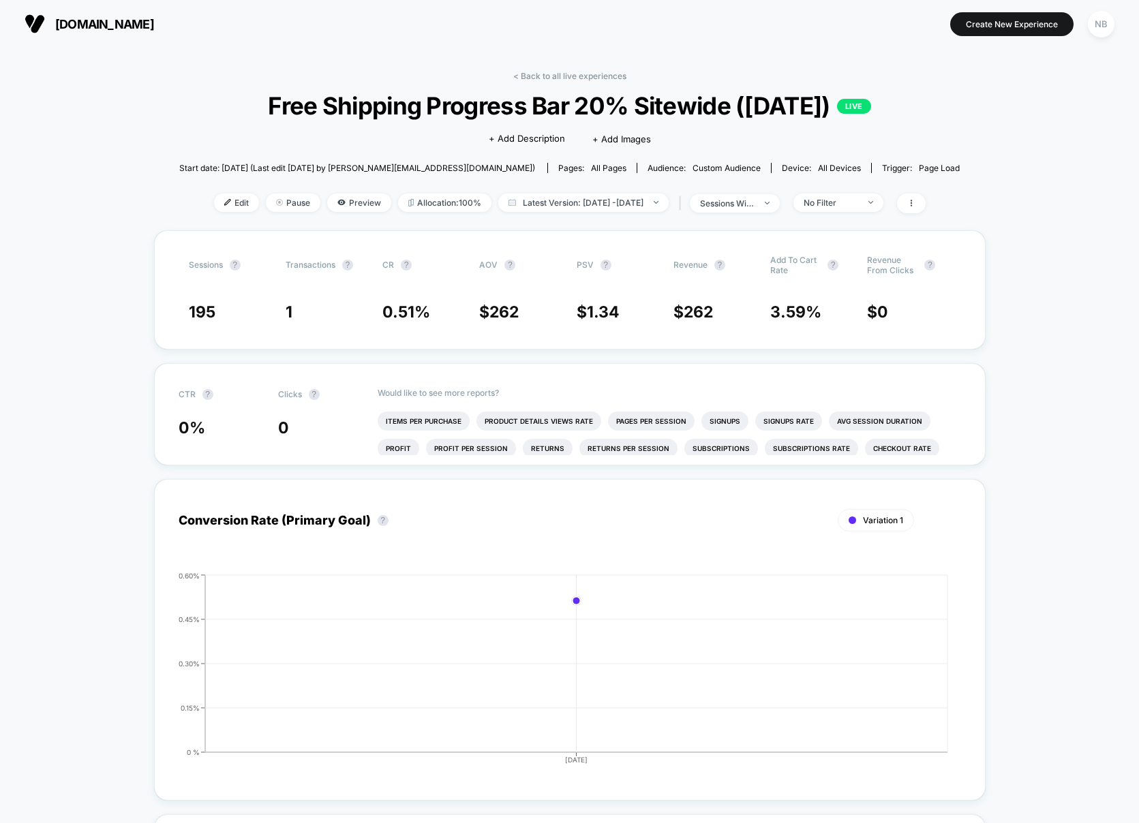
click at [523, 81] on div "< Back to all live experiences Free Shipping Progress Bar 20% Sitewide (OCT 202…" at bounding box center [569, 150] width 780 height 159
click at [514, 74] on link "< Back to all live experiences" at bounding box center [569, 76] width 113 height 10
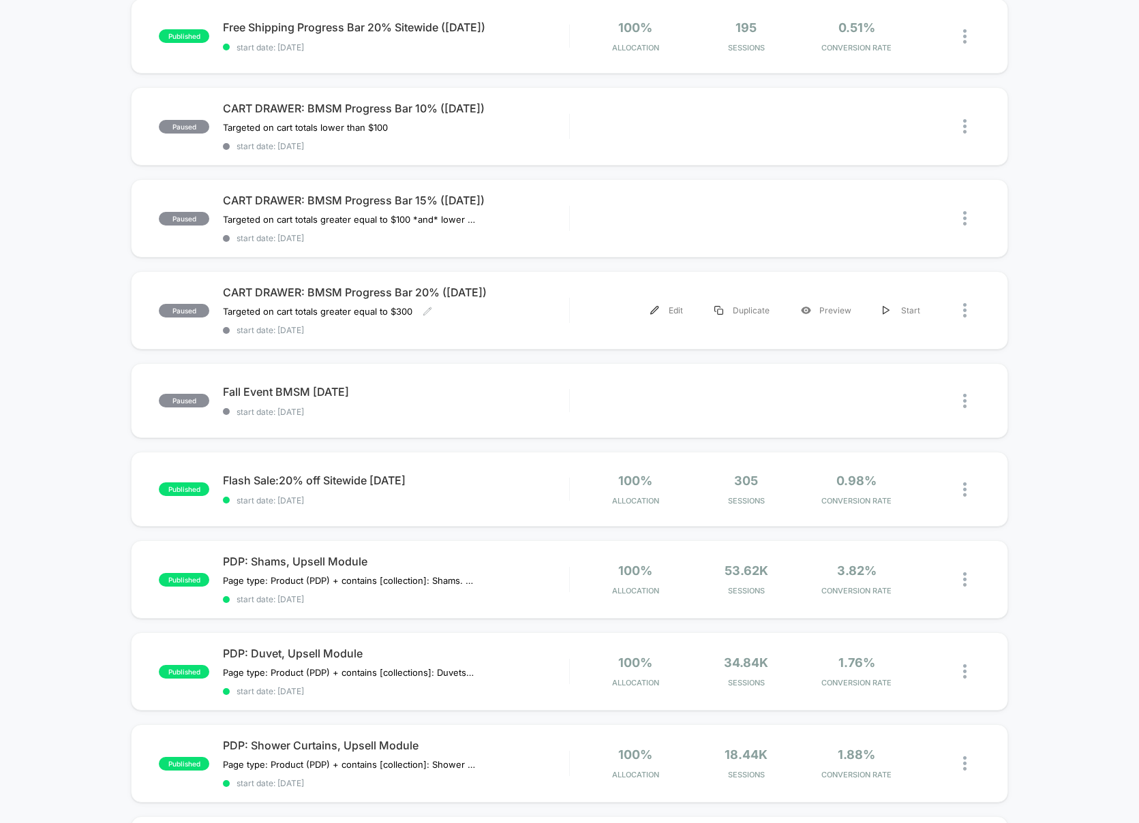
scroll to position [251, 0]
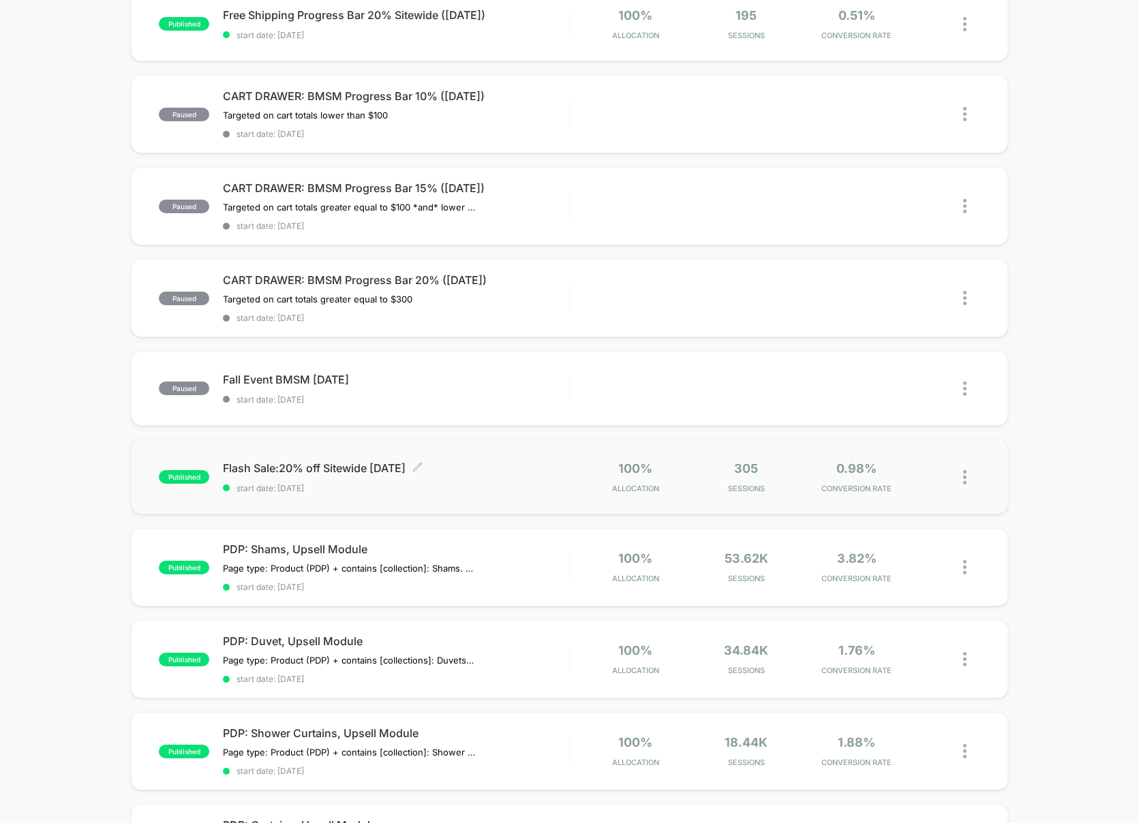
click at [380, 473] on div "Flash Sale:20% off Sitewide October '25 Click to edit experience details Click …" at bounding box center [396, 477] width 346 height 32
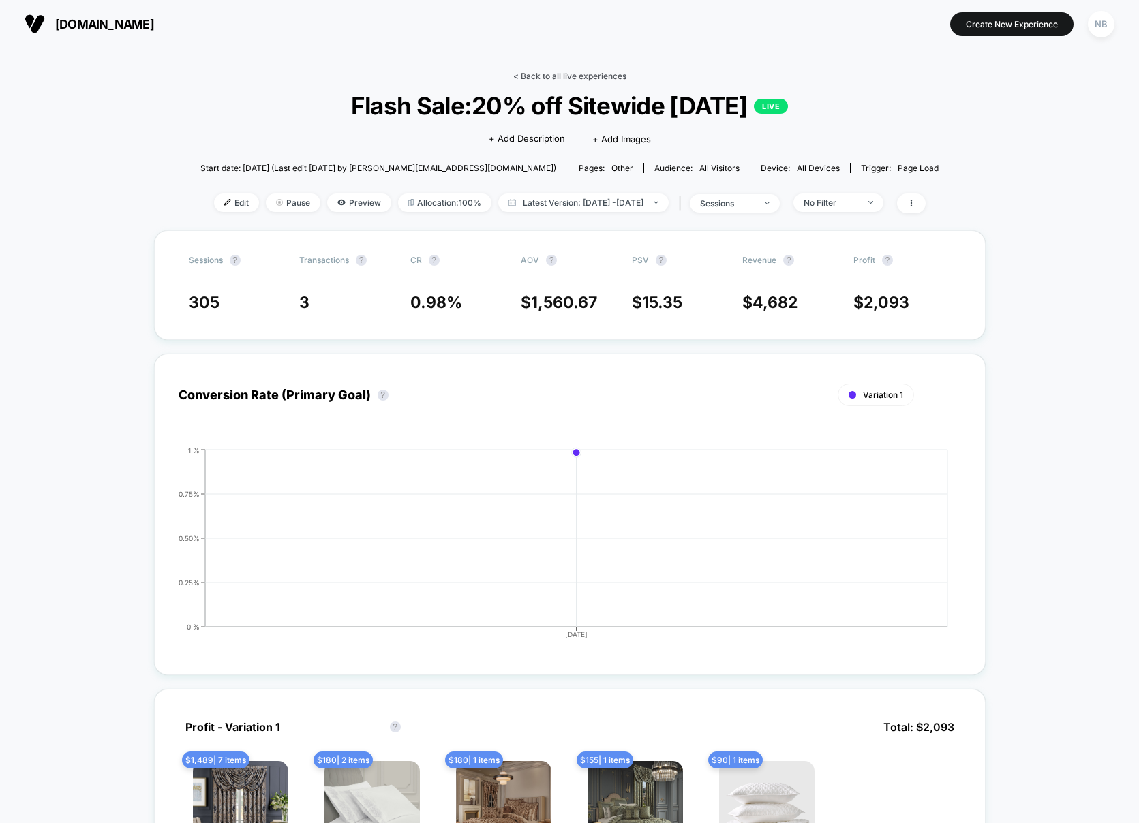
click at [514, 74] on link "< Back to all live experiences" at bounding box center [569, 76] width 113 height 10
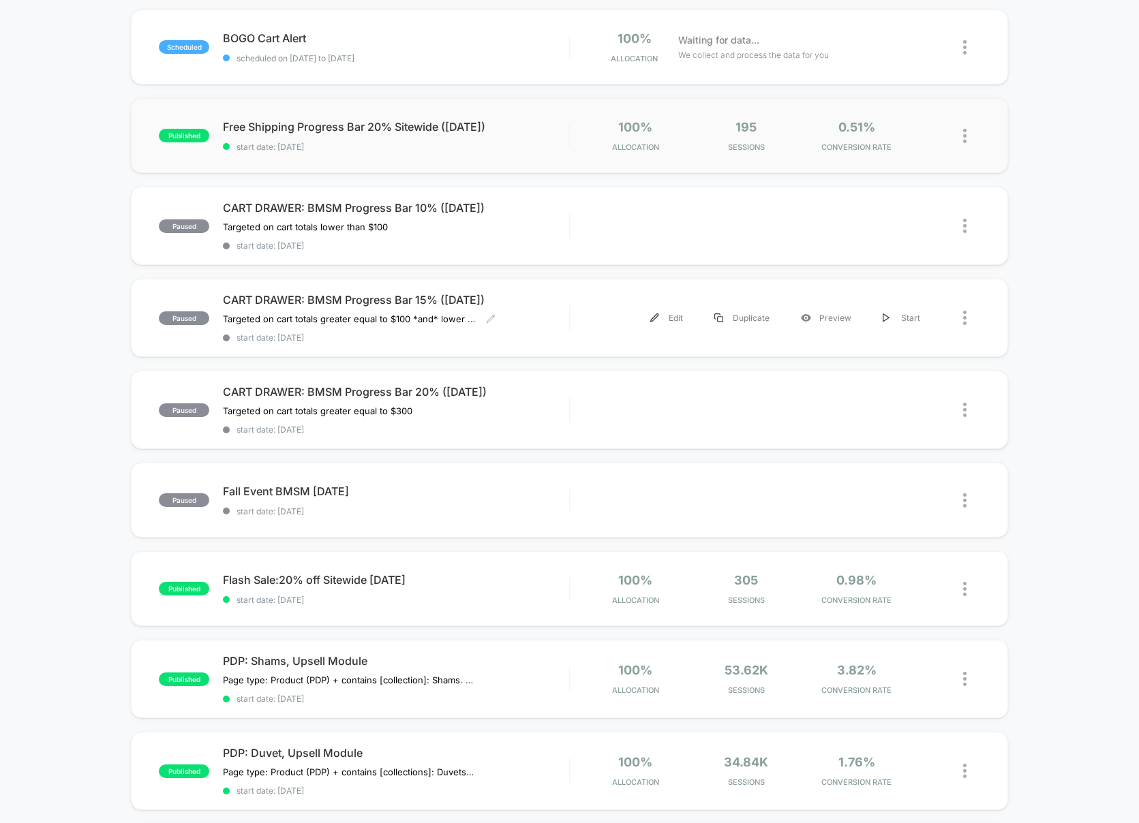
scroll to position [137, 0]
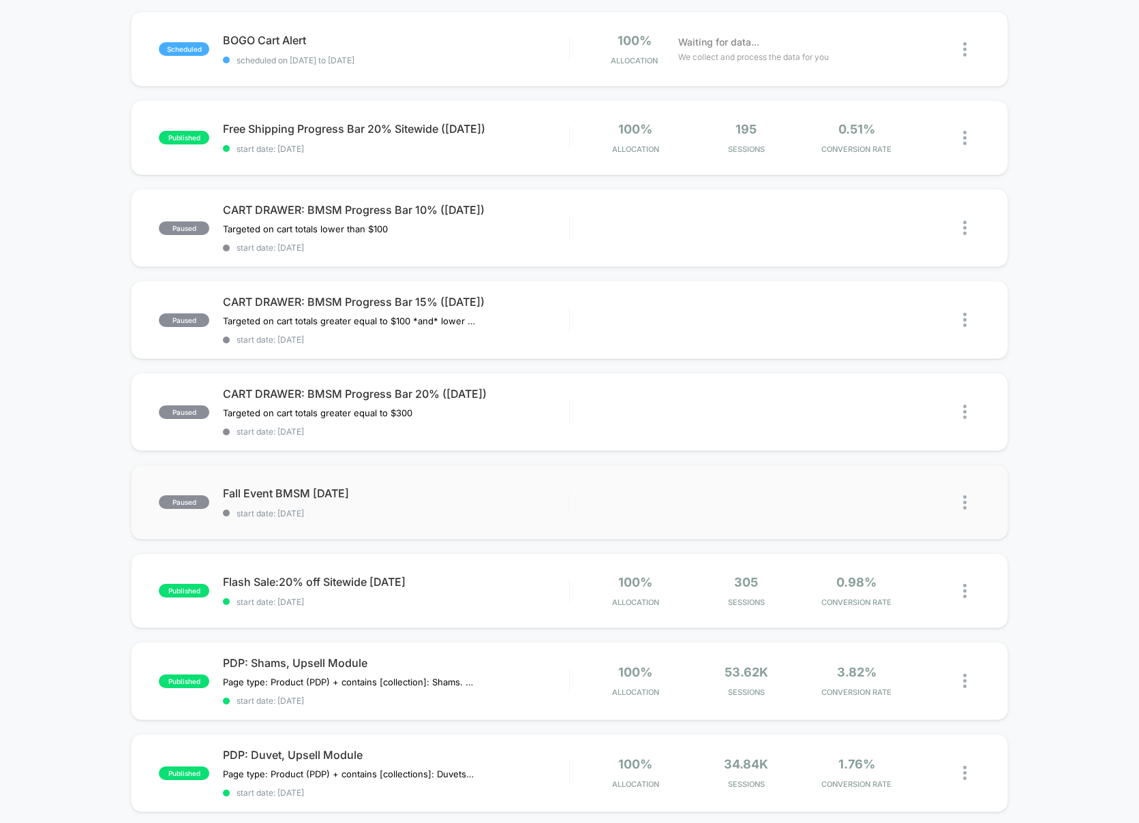
click at [966, 500] on img at bounding box center [964, 502] width 3 height 14
click at [902, 578] on div "Archive" at bounding box center [894, 578] width 123 height 31
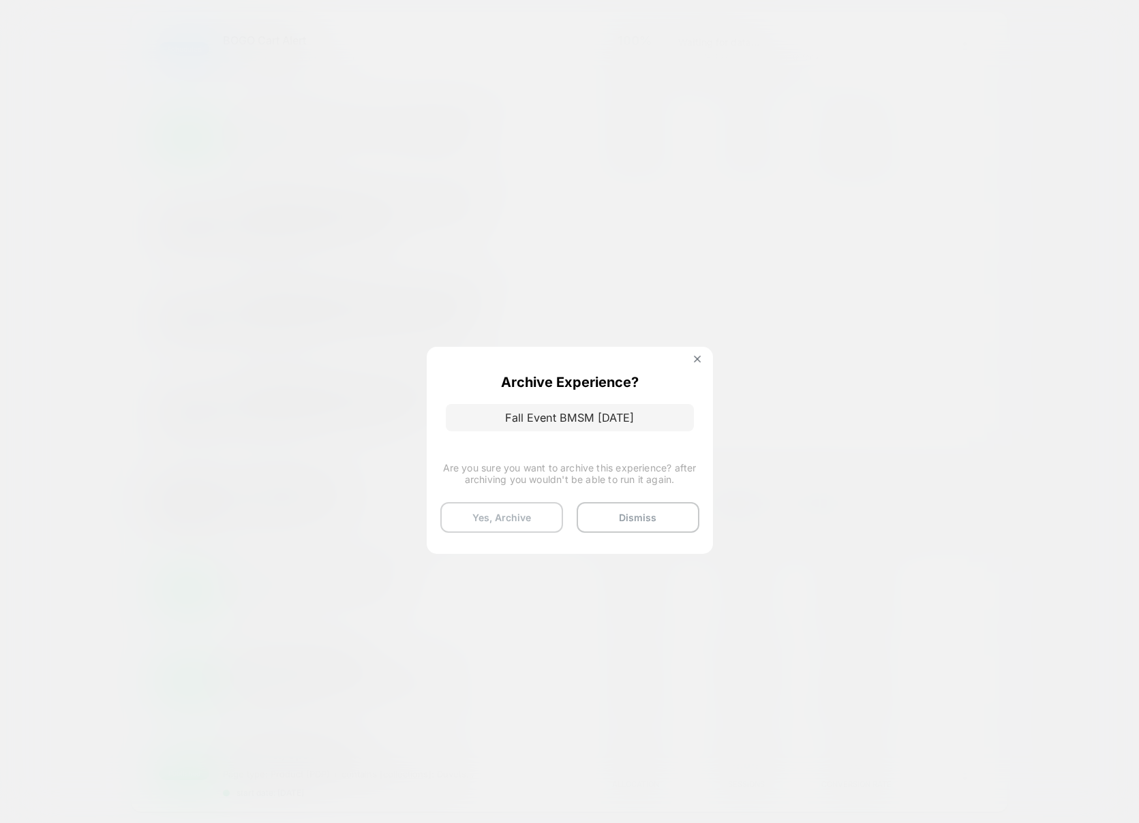
click at [519, 520] on button "Yes, Archive" at bounding box center [501, 517] width 123 height 31
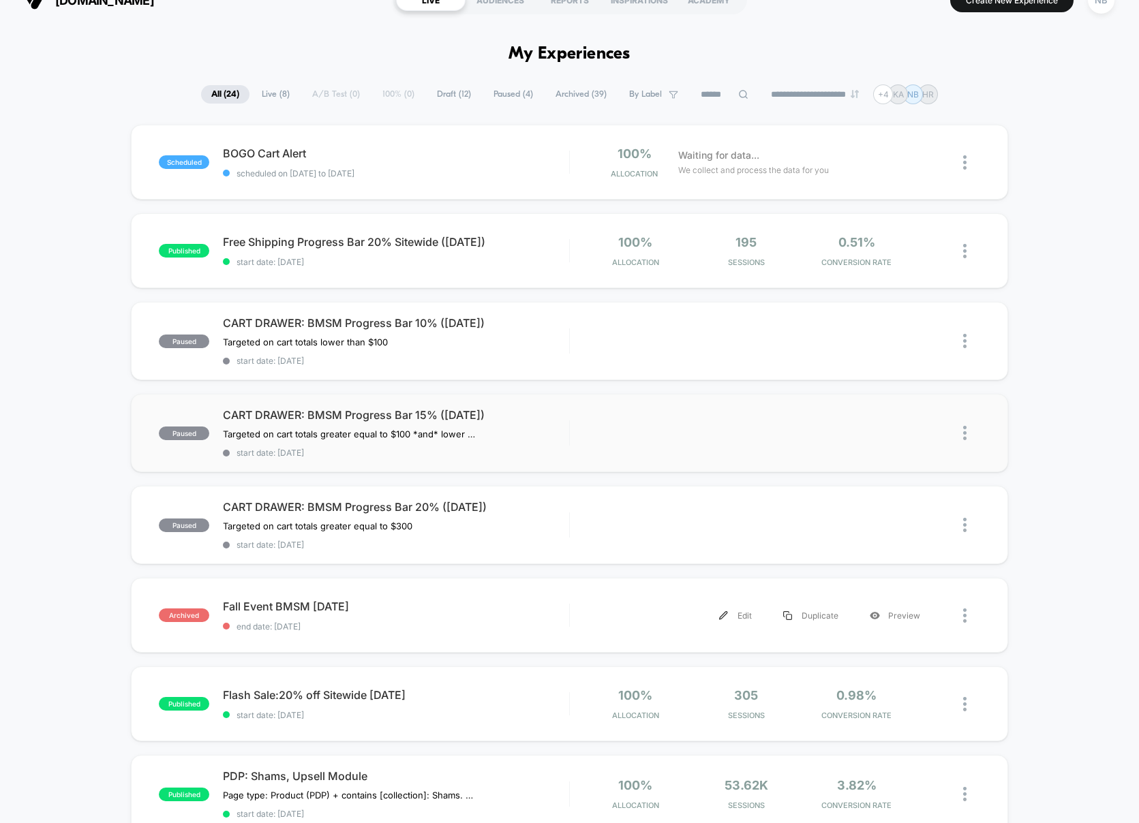
scroll to position [0, 0]
